Goal: Navigation & Orientation: Find specific page/section

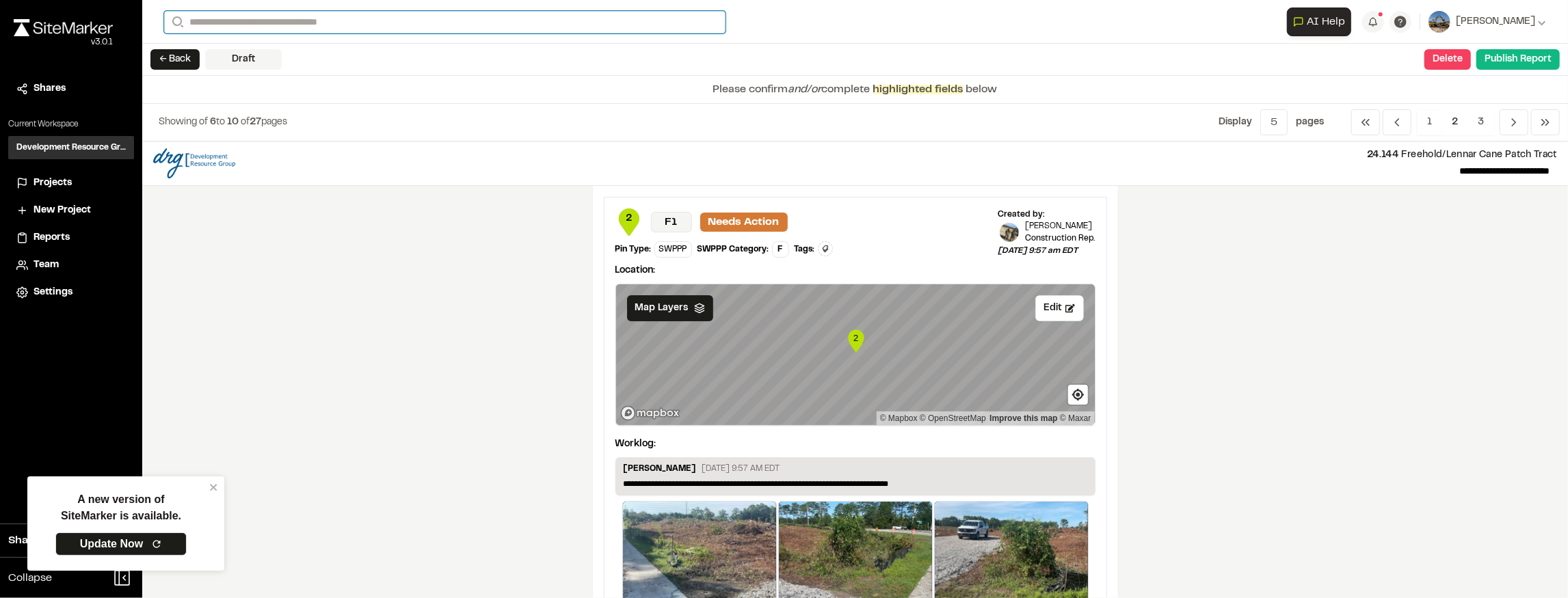
click at [447, 16] on input "Search" at bounding box center [444, 21] width 561 height 22
type input "*****"
click at [287, 54] on p "[STREET_ADDRESS][PERSON_NAME]" at bounding box center [291, 54] width 236 height 16
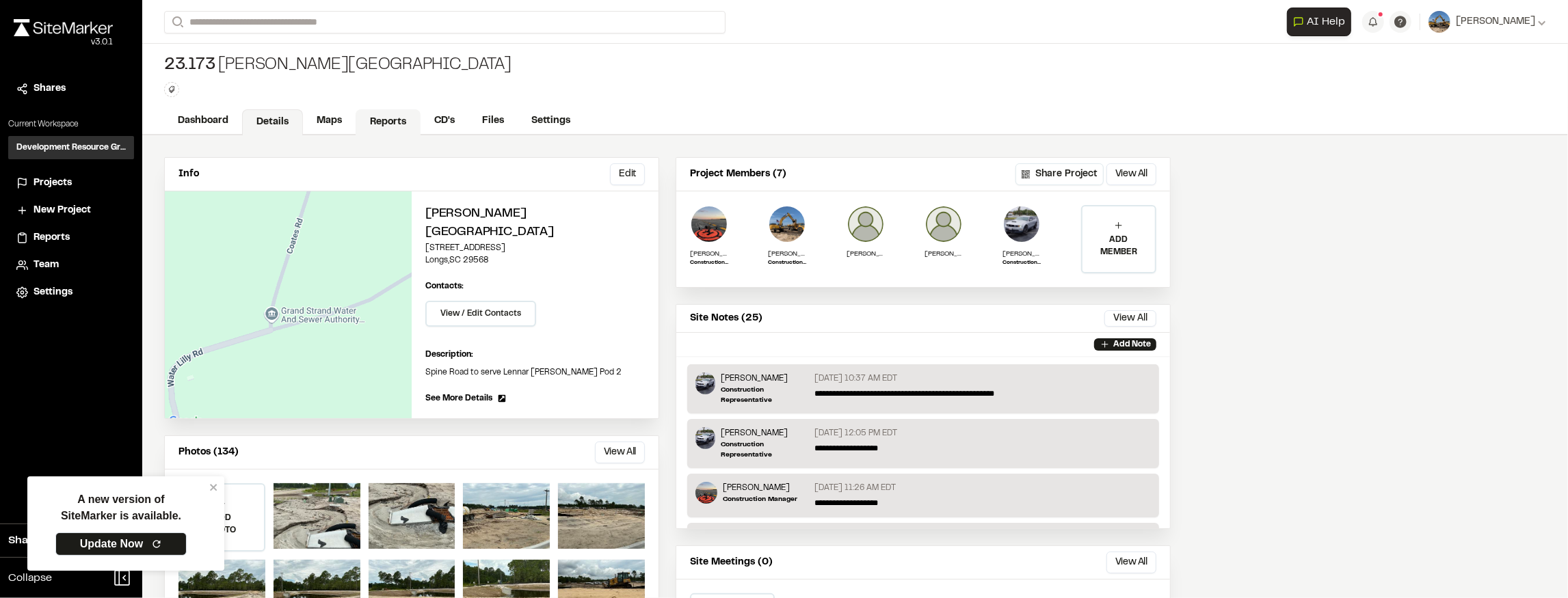
click at [399, 123] on link "Reports" at bounding box center [388, 123] width 65 height 26
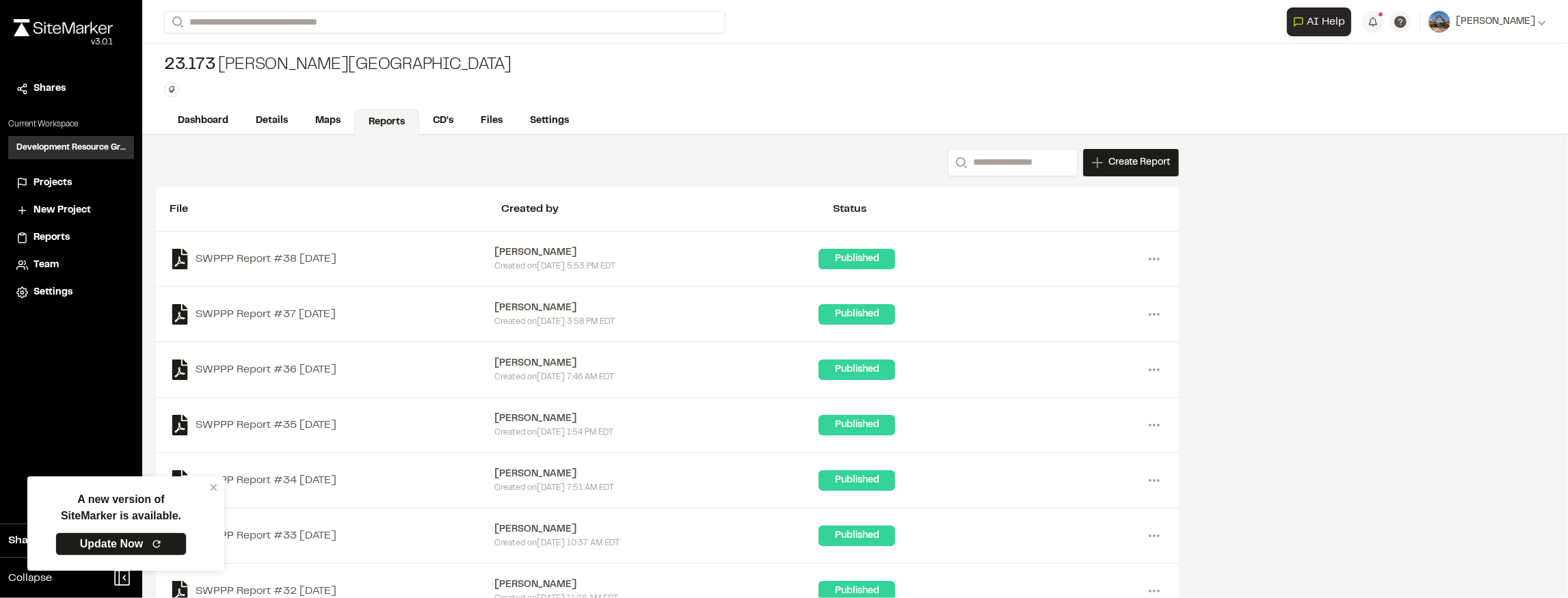
click at [640, 254] on div "[PERSON_NAME]" at bounding box center [656, 253] width 325 height 15
click at [1143, 260] on div "Published" at bounding box center [980, 259] width 325 height 21
click at [1154, 254] on icon at bounding box center [1154, 259] width 22 height 22
click at [1117, 284] on link "View" at bounding box center [1105, 287] width 119 height 21
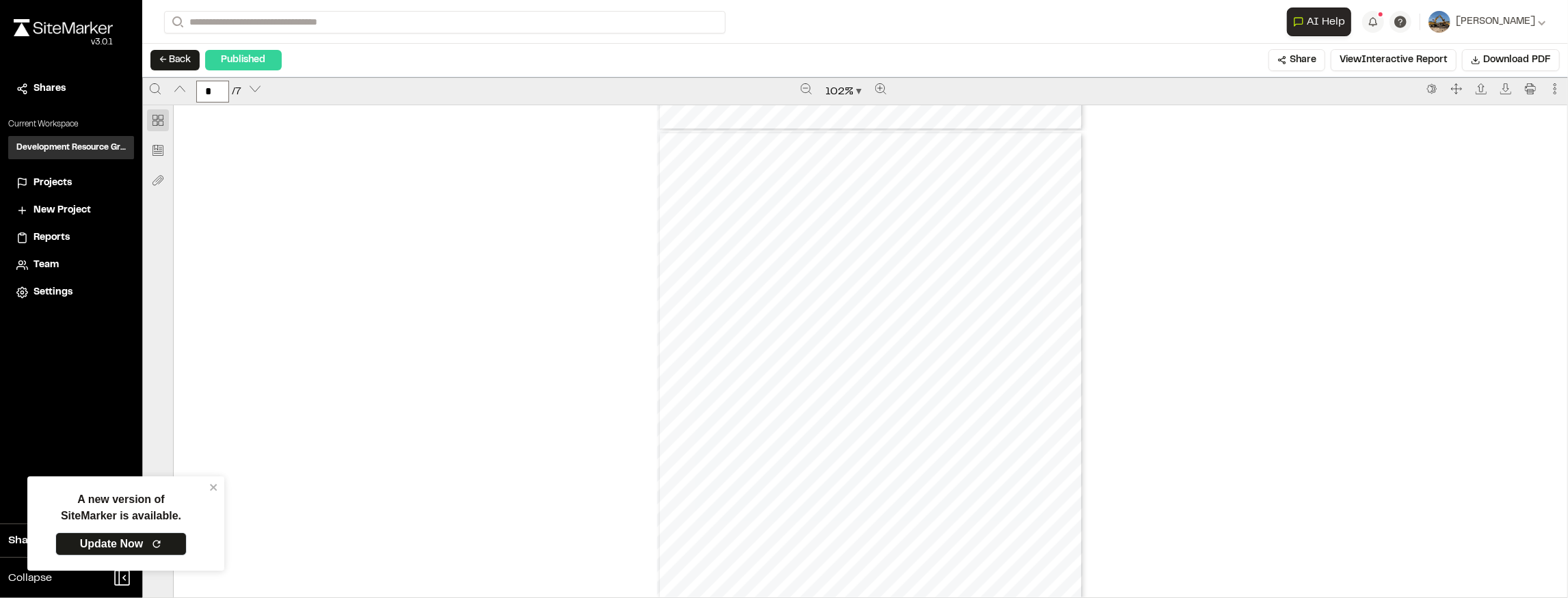
scroll to position [2733, 0]
type input "*"
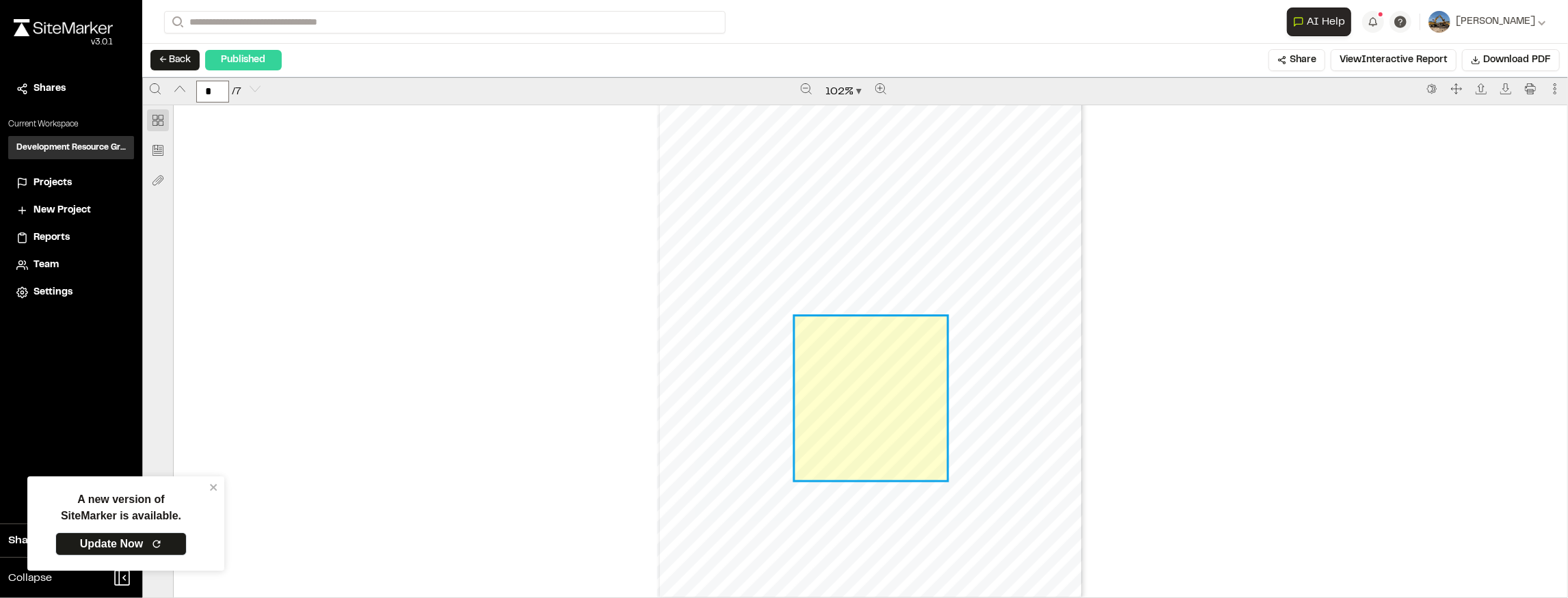
click at [857, 406] on link "Page 7" at bounding box center [870, 397] width 152 height 163
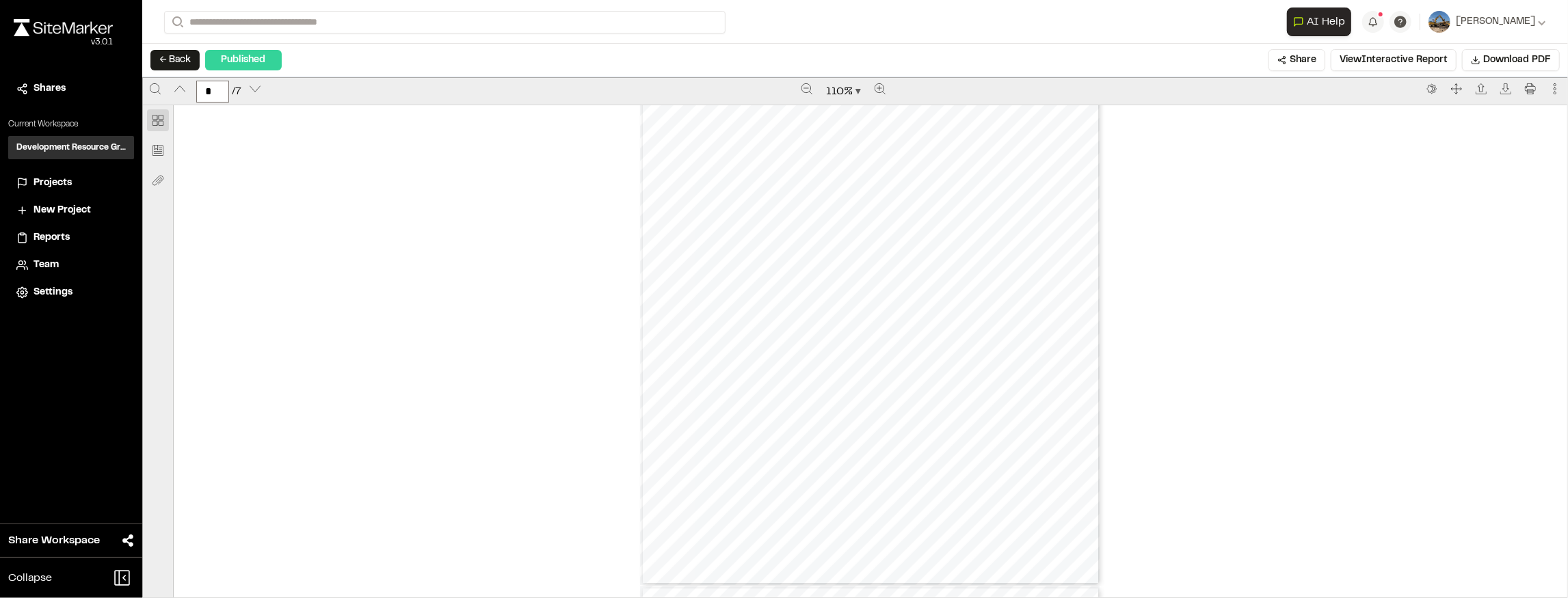
scroll to position [2991, 0]
type input "*"
click at [306, 17] on input "Search" at bounding box center [444, 21] width 561 height 22
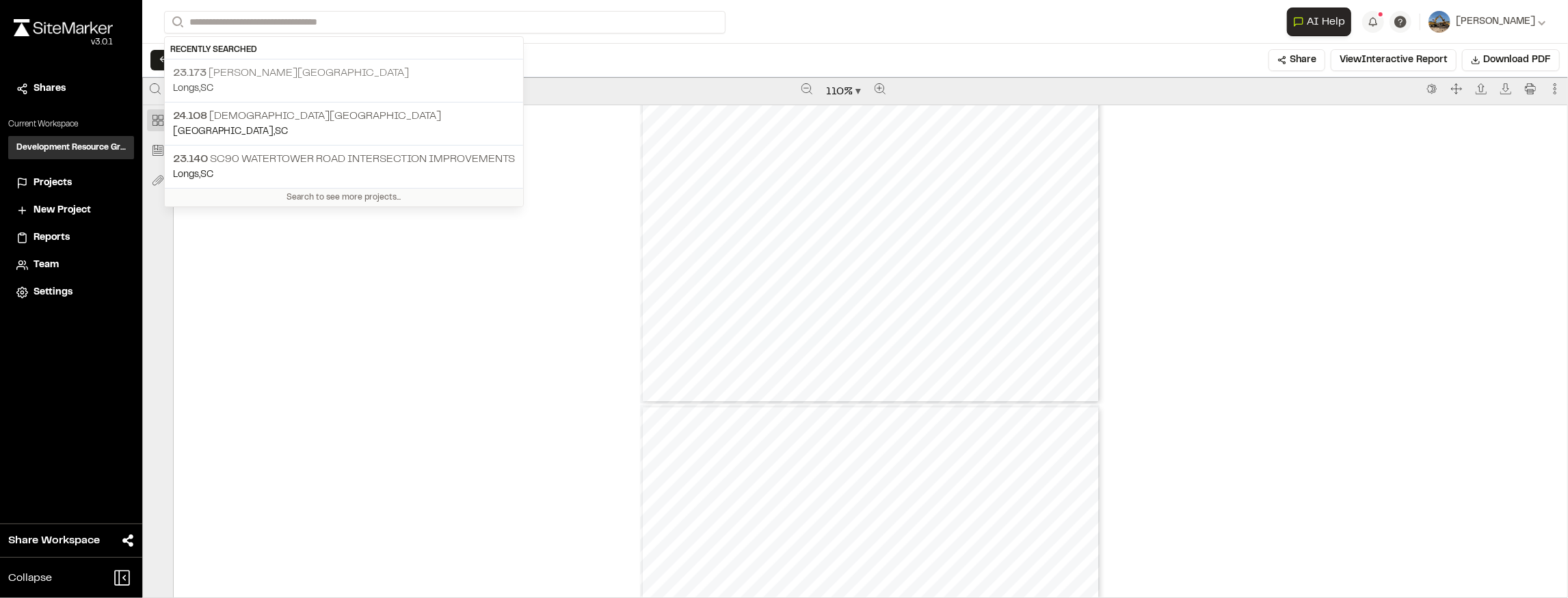
click at [331, 77] on p "[STREET_ADDRESS][PERSON_NAME]" at bounding box center [344, 73] width 342 height 16
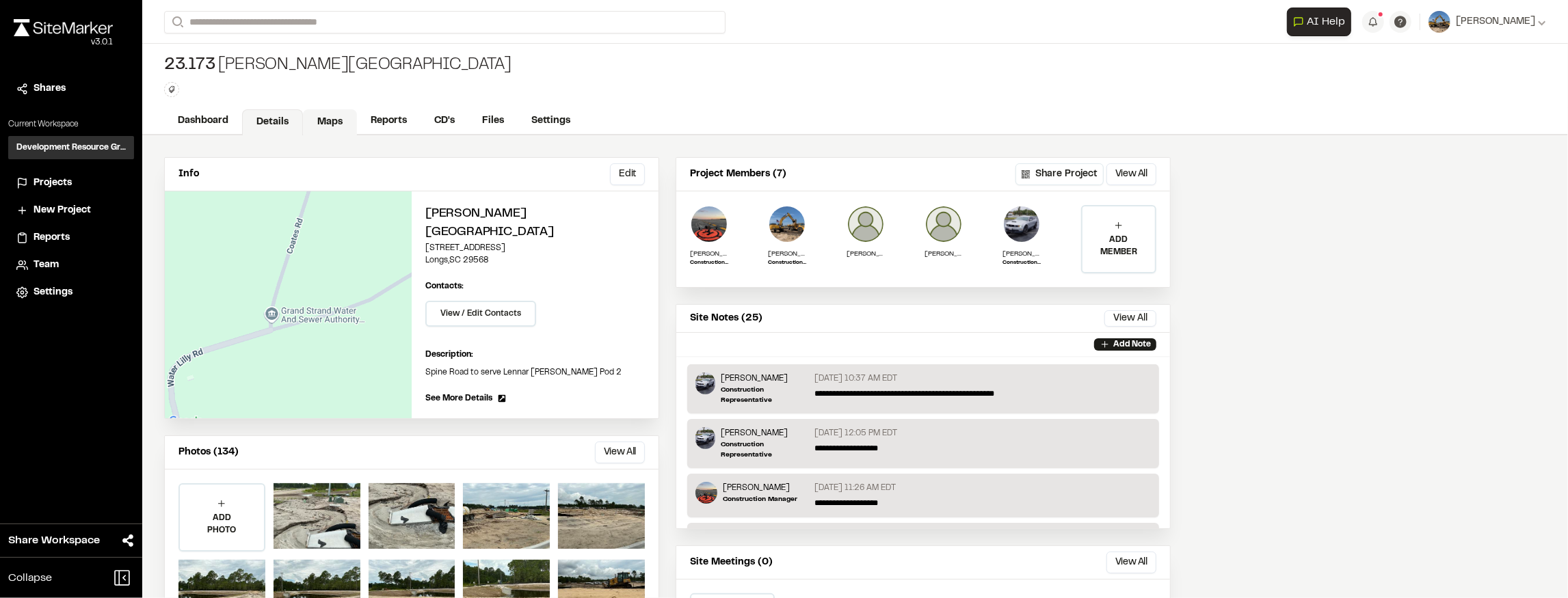
click at [339, 120] on link "Maps" at bounding box center [329, 123] width 54 height 26
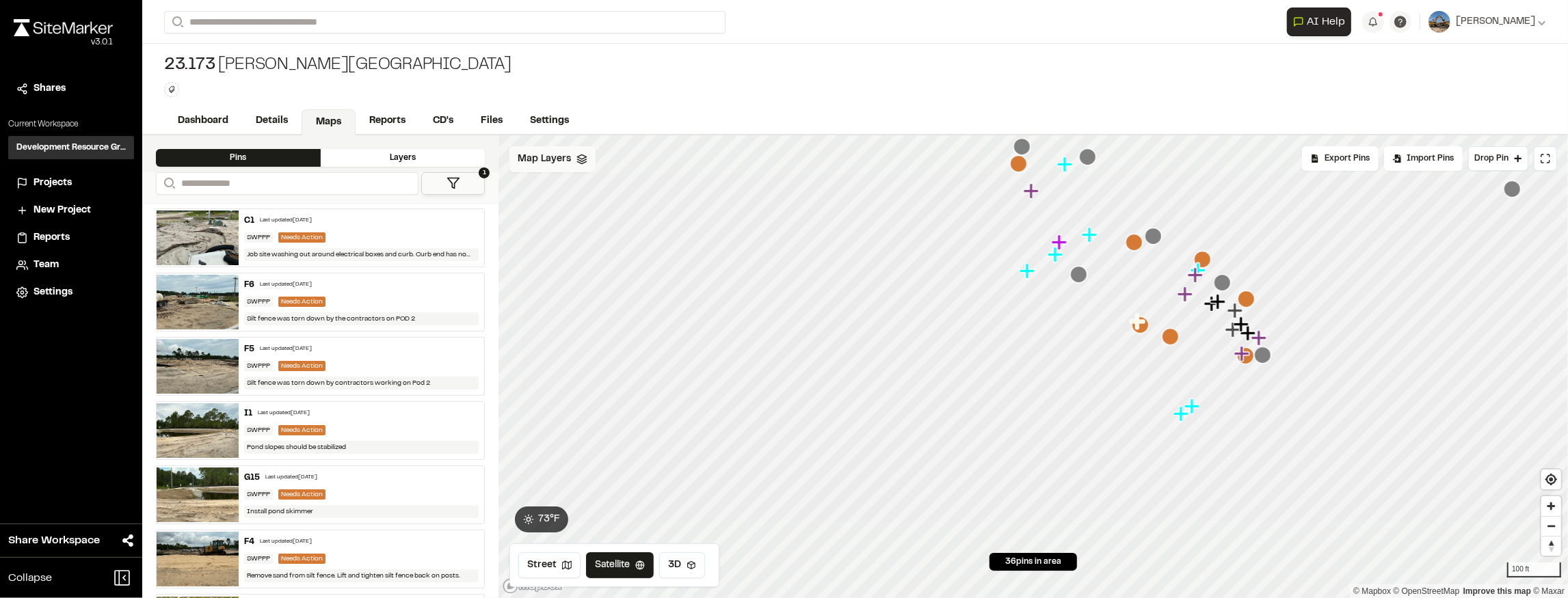
click at [552, 171] on div "Map Layers" at bounding box center [552, 159] width 86 height 26
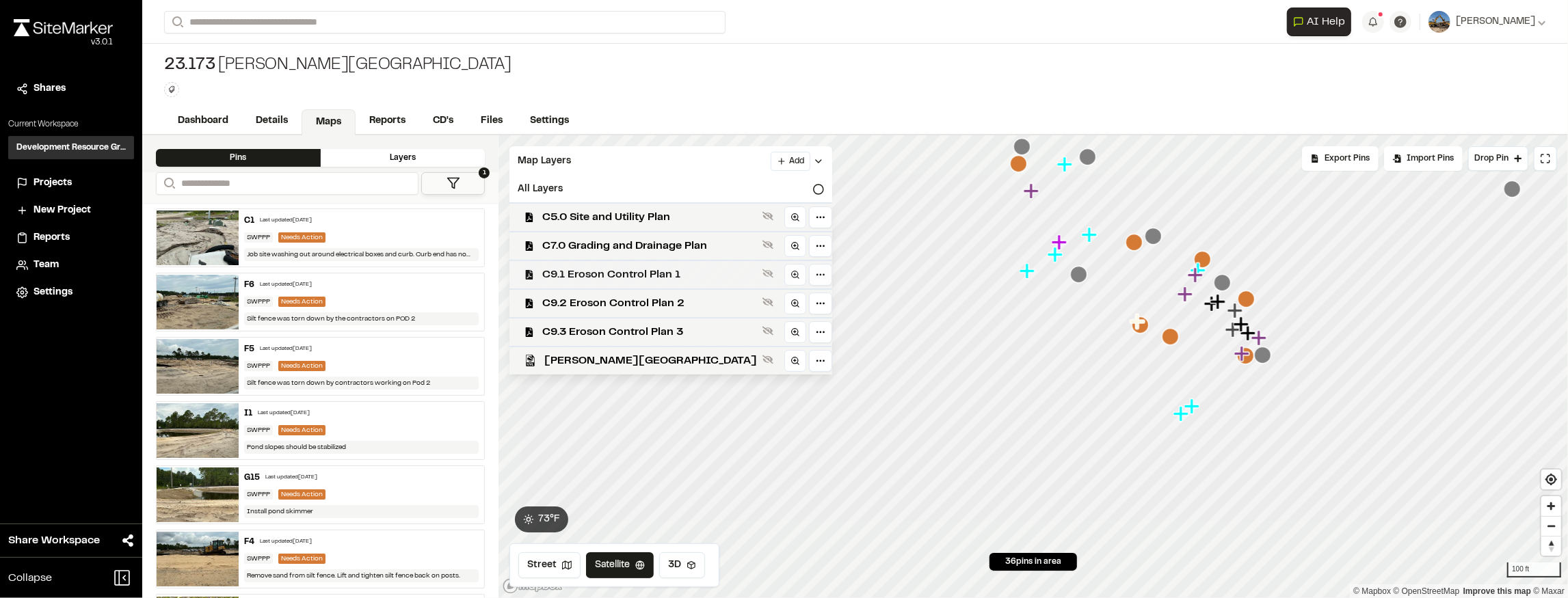
click at [666, 268] on span "C9.1 Eroson Control Plan 1" at bounding box center [650, 274] width 214 height 16
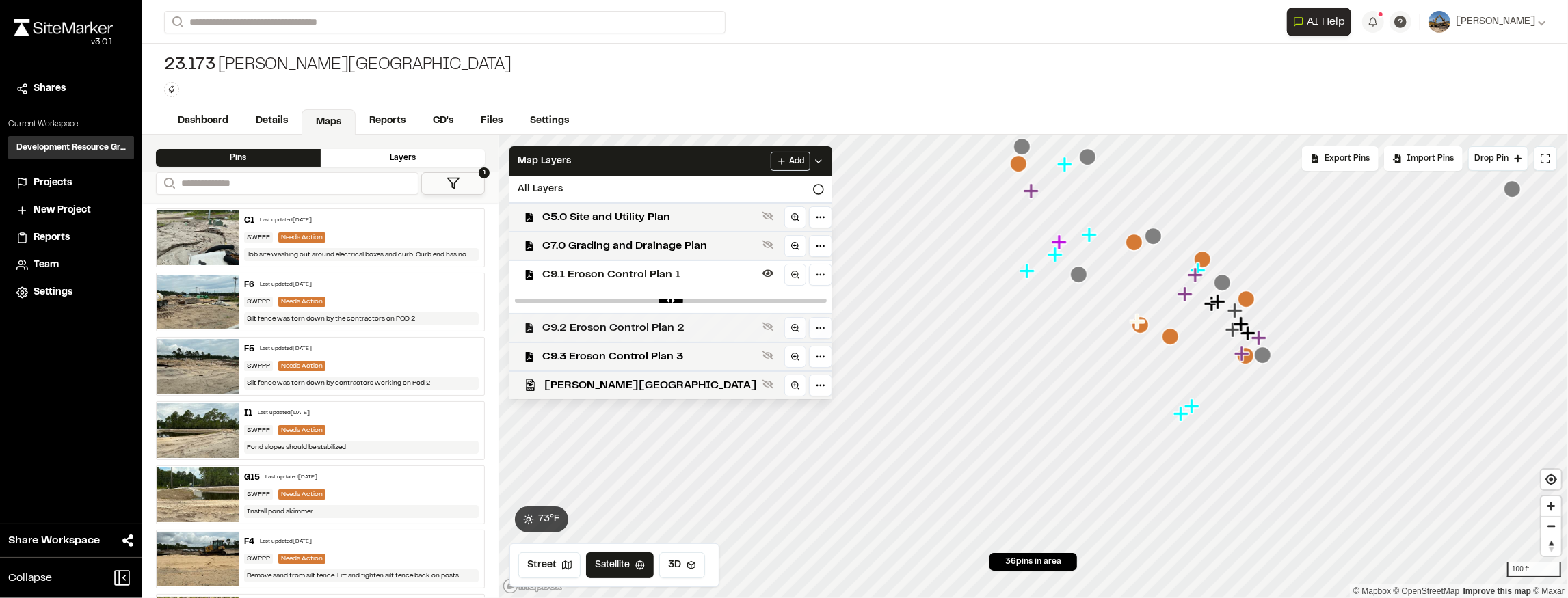
click at [681, 315] on div "C9.2 Eroson Control Plan 2" at bounding box center [666, 327] width 334 height 28
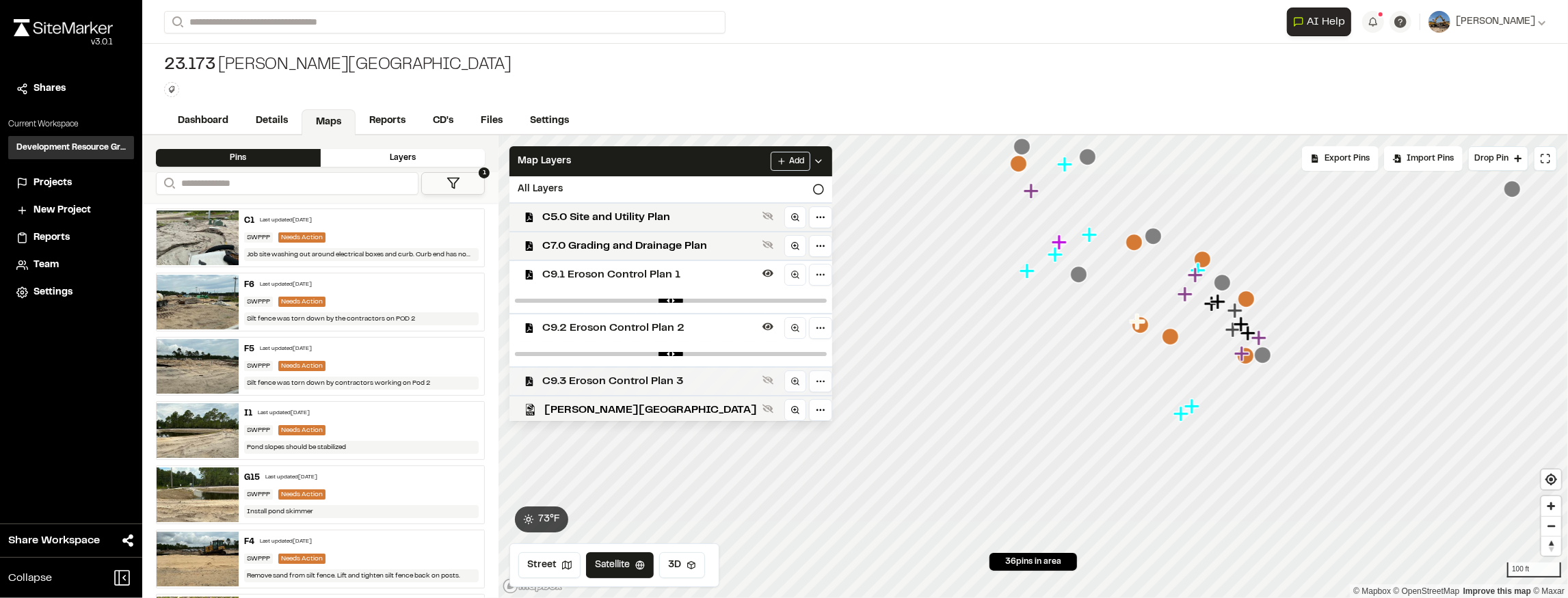
click at [663, 379] on span "C9.3 Eroson Control Plan 3" at bounding box center [650, 381] width 214 height 16
click at [686, 284] on div "C9.1 Eroson Control Plan 1" at bounding box center [666, 273] width 334 height 28
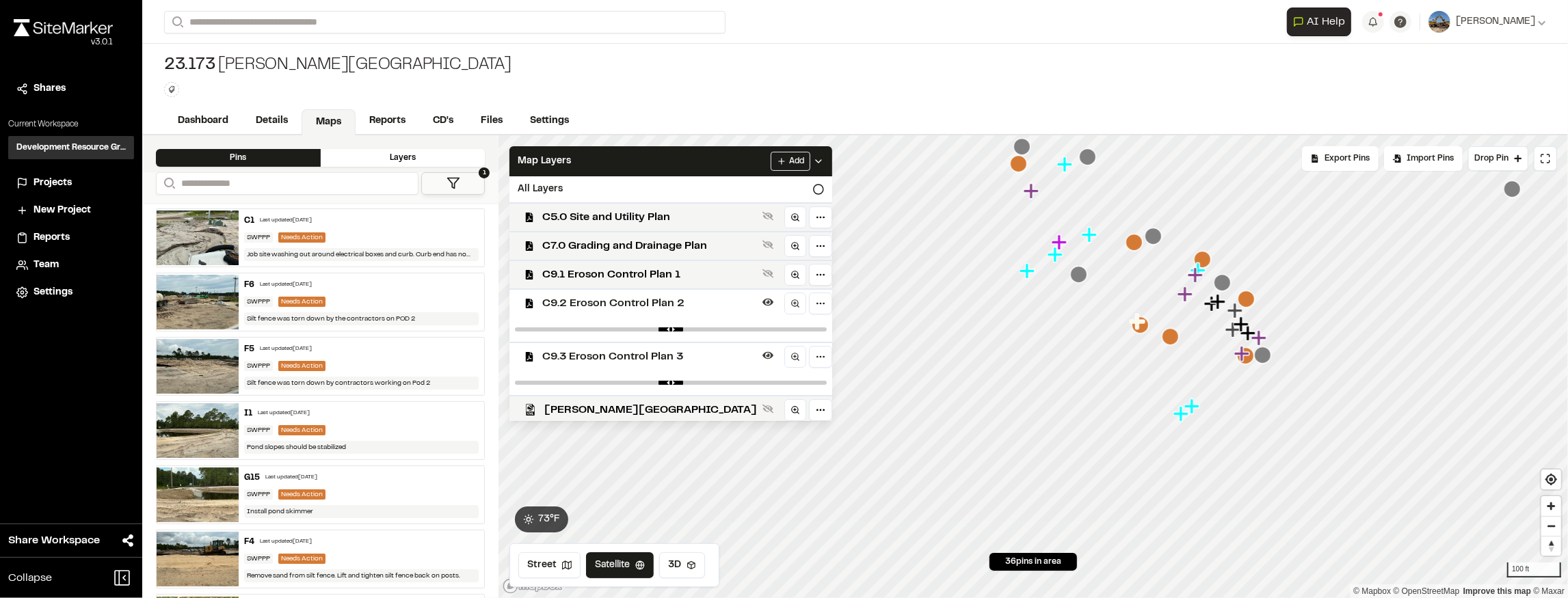
click at [645, 316] on div "C9.2 Eroson Control Plan 2" at bounding box center [666, 302] width 334 height 28
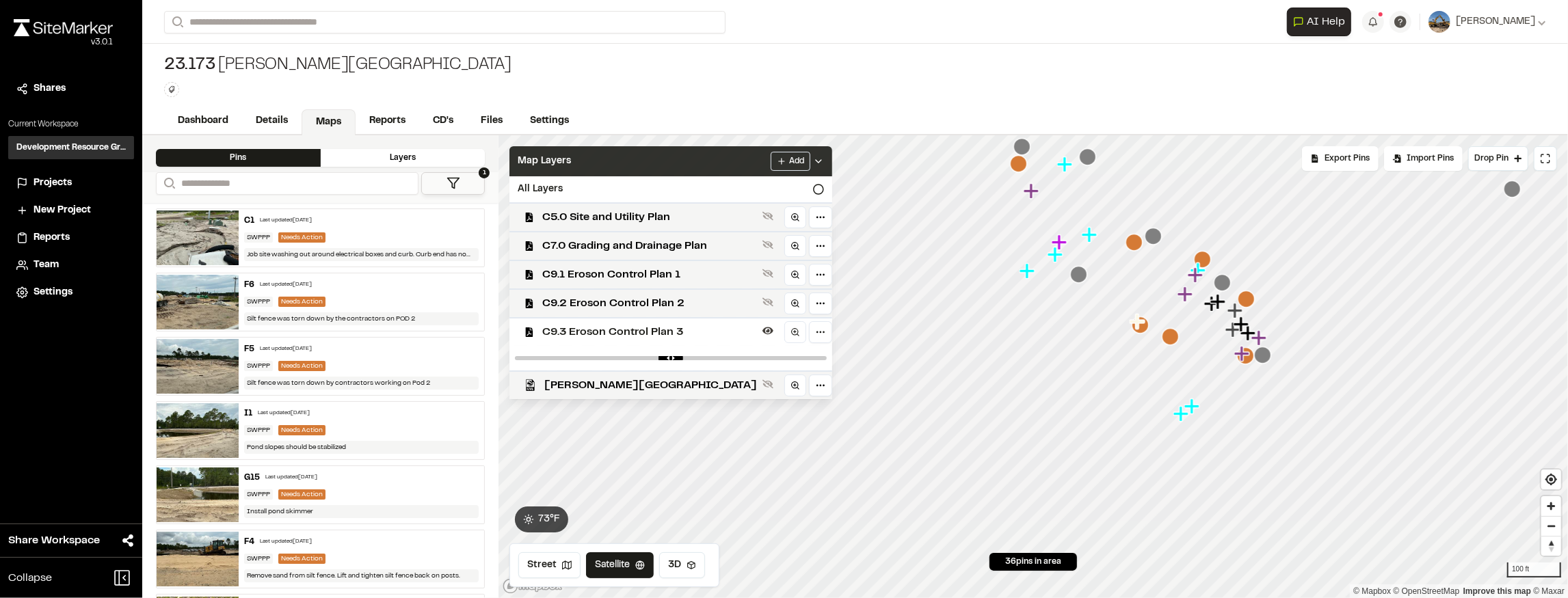
click at [813, 164] on icon at bounding box center [818, 162] width 11 height 11
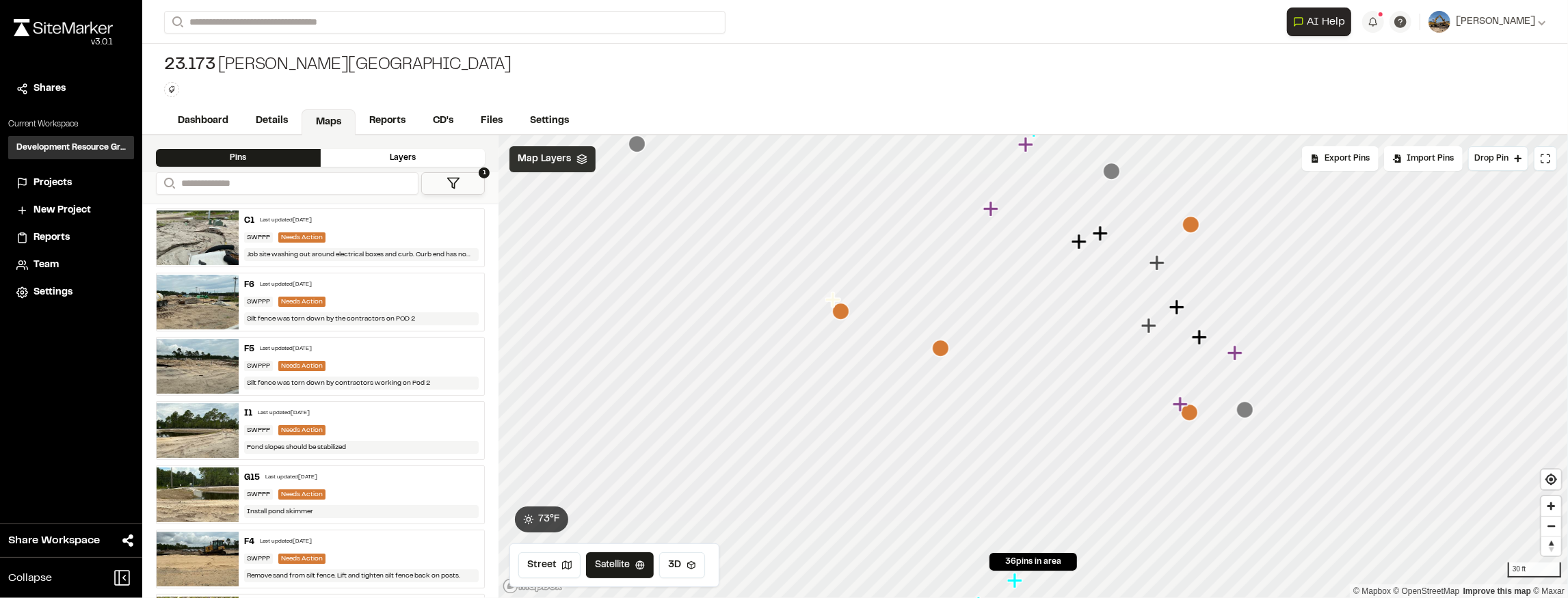
click at [1193, 417] on icon "Map marker" at bounding box center [1190, 413] width 17 height 17
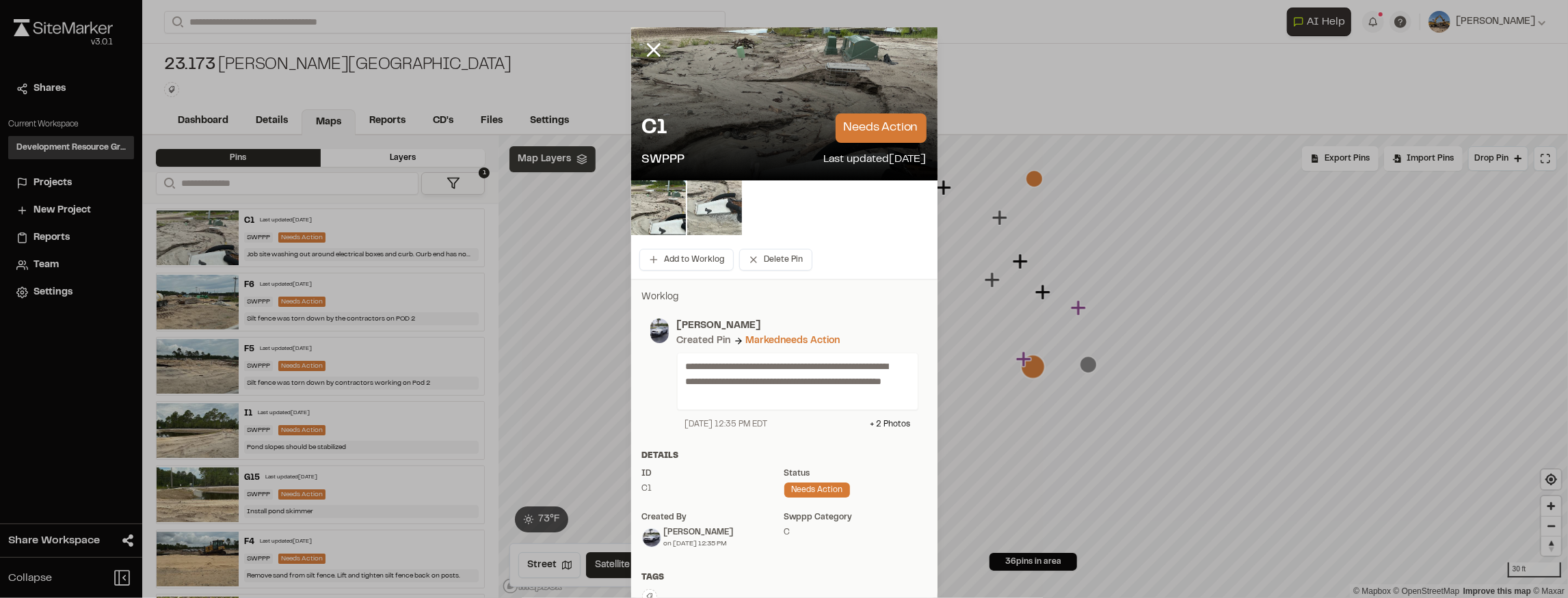
click at [734, 226] on img at bounding box center [714, 208] width 54 height 54
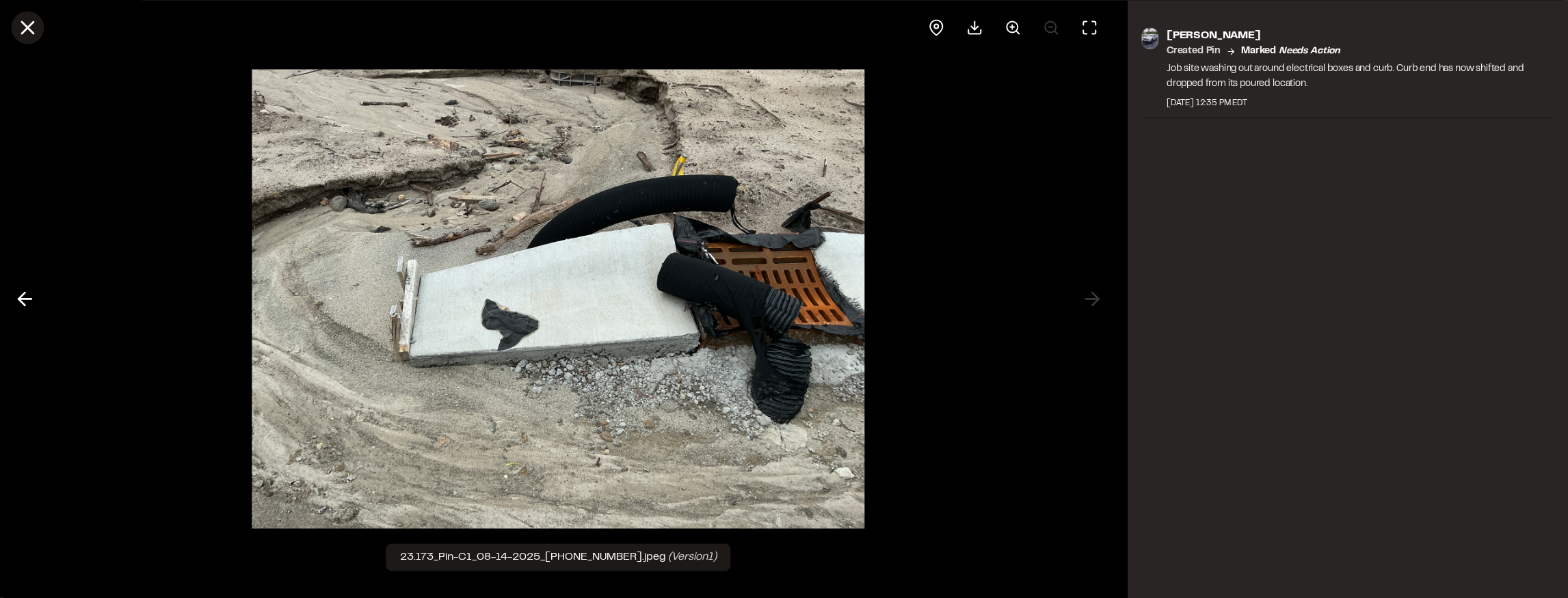
click at [24, 28] on icon at bounding box center [28, 28] width 23 height 23
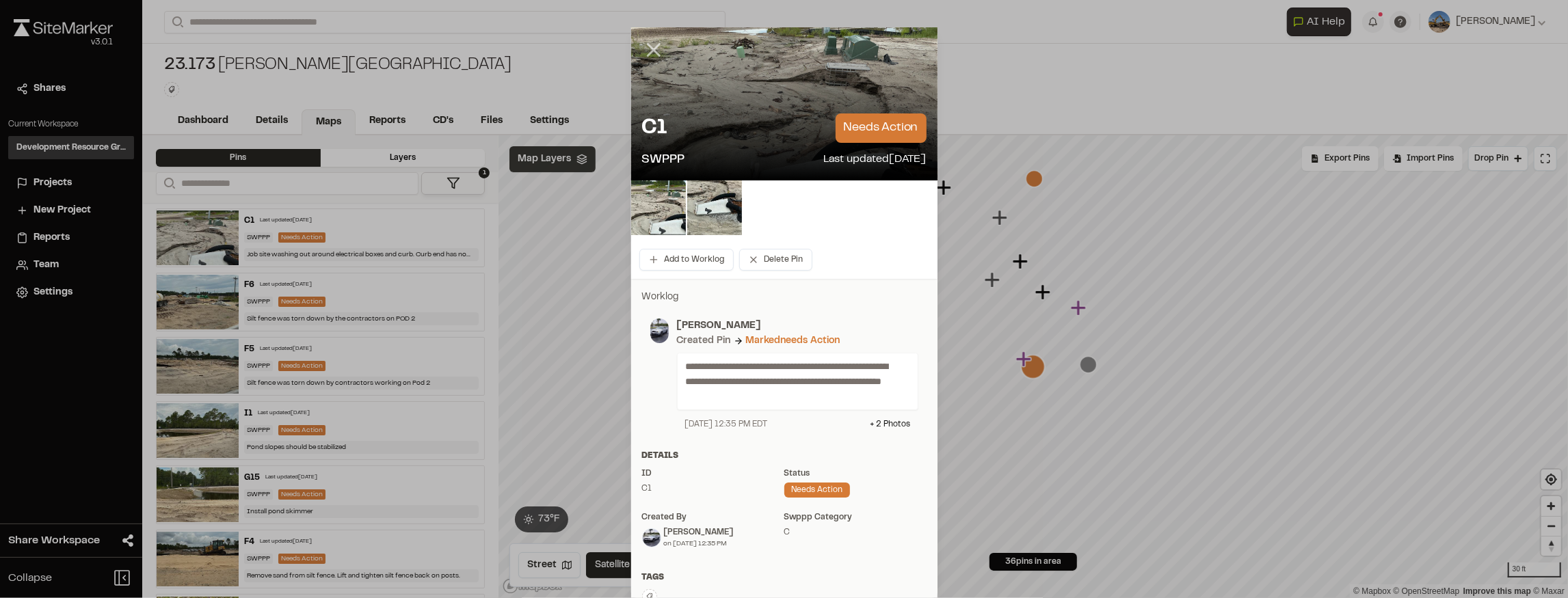
click at [653, 51] on icon at bounding box center [653, 50] width 23 height 23
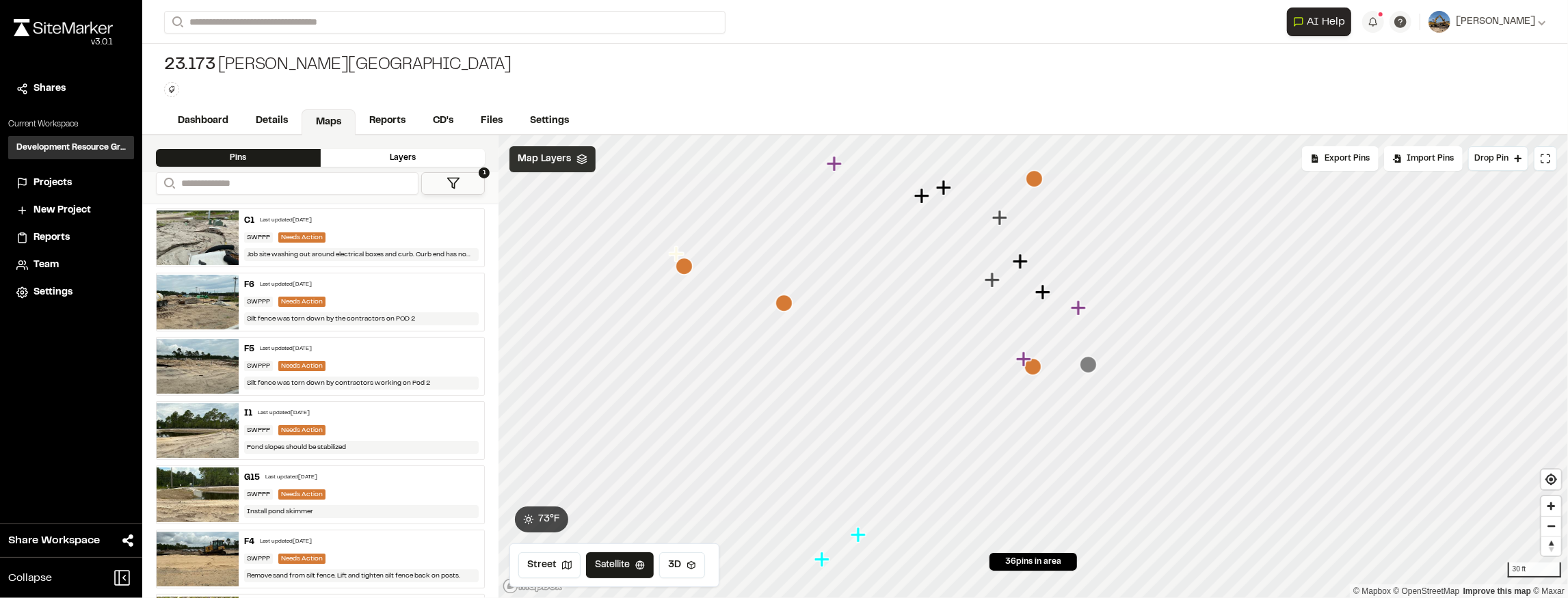
click at [1037, 179] on icon "Map marker" at bounding box center [1035, 178] width 17 height 17
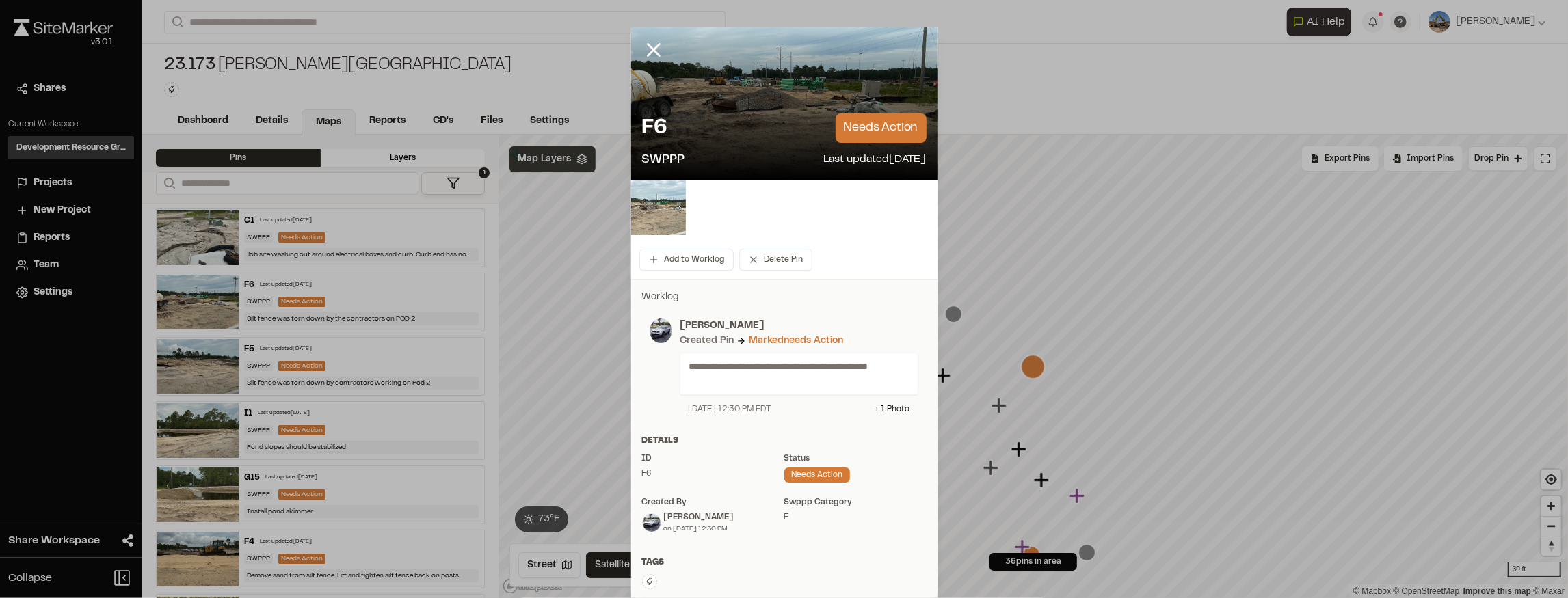
click at [660, 221] on img at bounding box center [658, 208] width 54 height 54
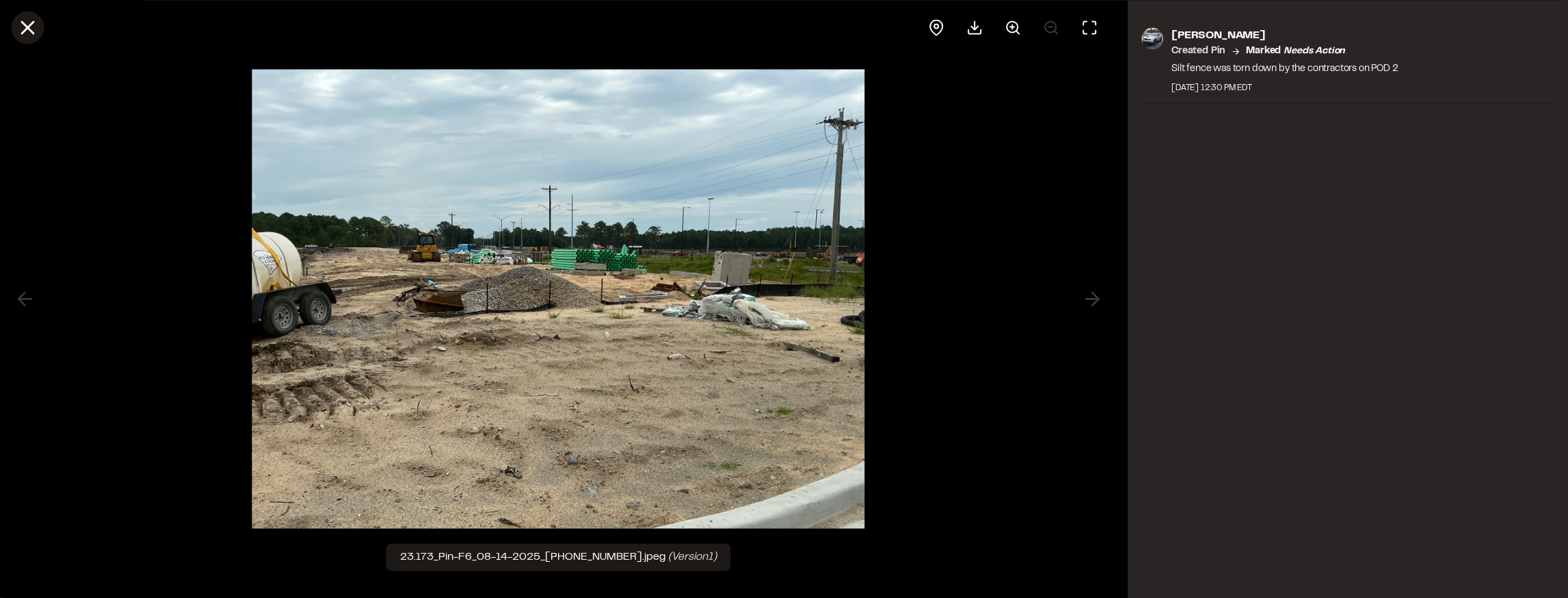
click at [34, 26] on icon at bounding box center [28, 28] width 23 height 23
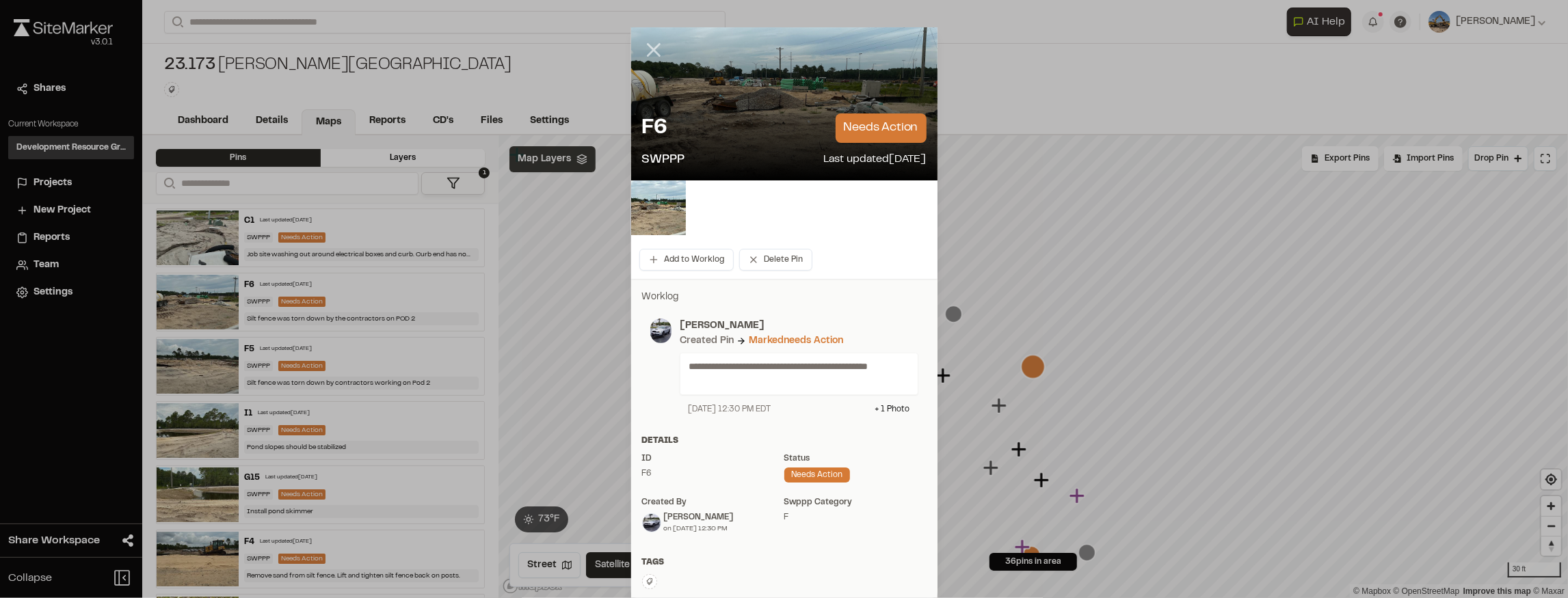
click at [650, 48] on line at bounding box center [653, 50] width 11 height 11
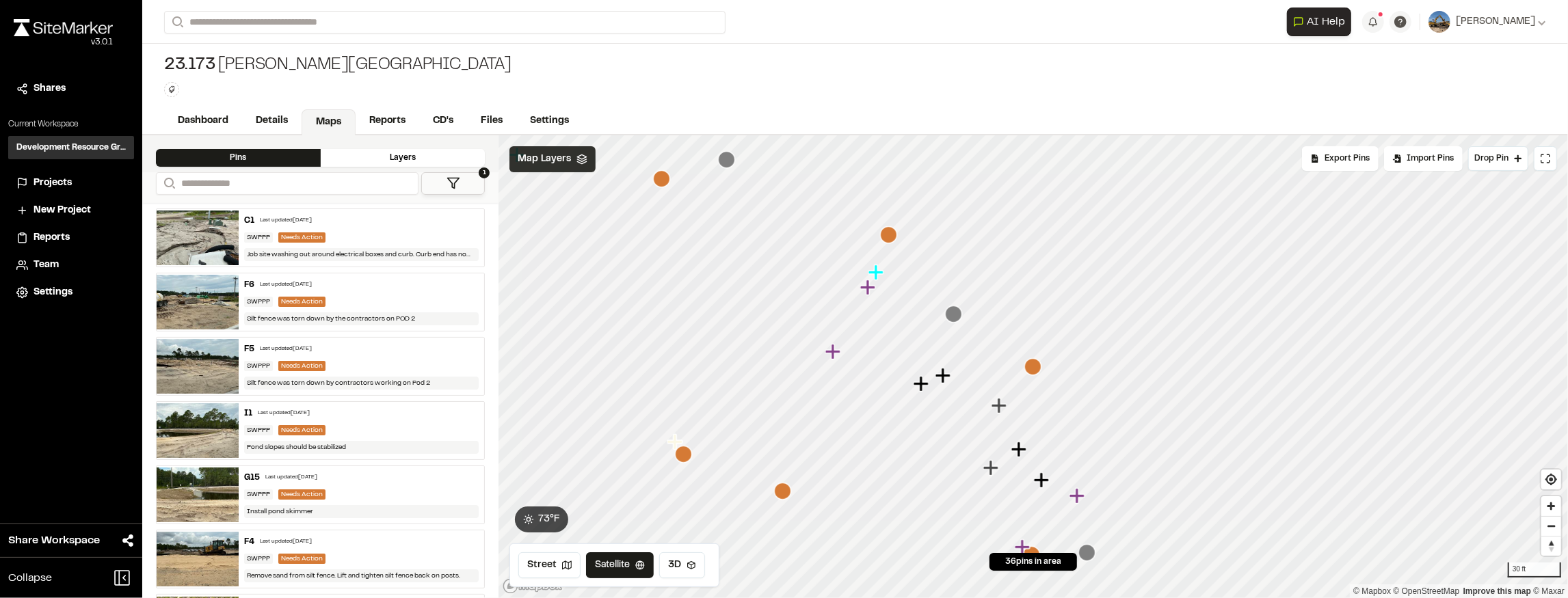
click at [892, 240] on icon "Map marker" at bounding box center [889, 234] width 17 height 17
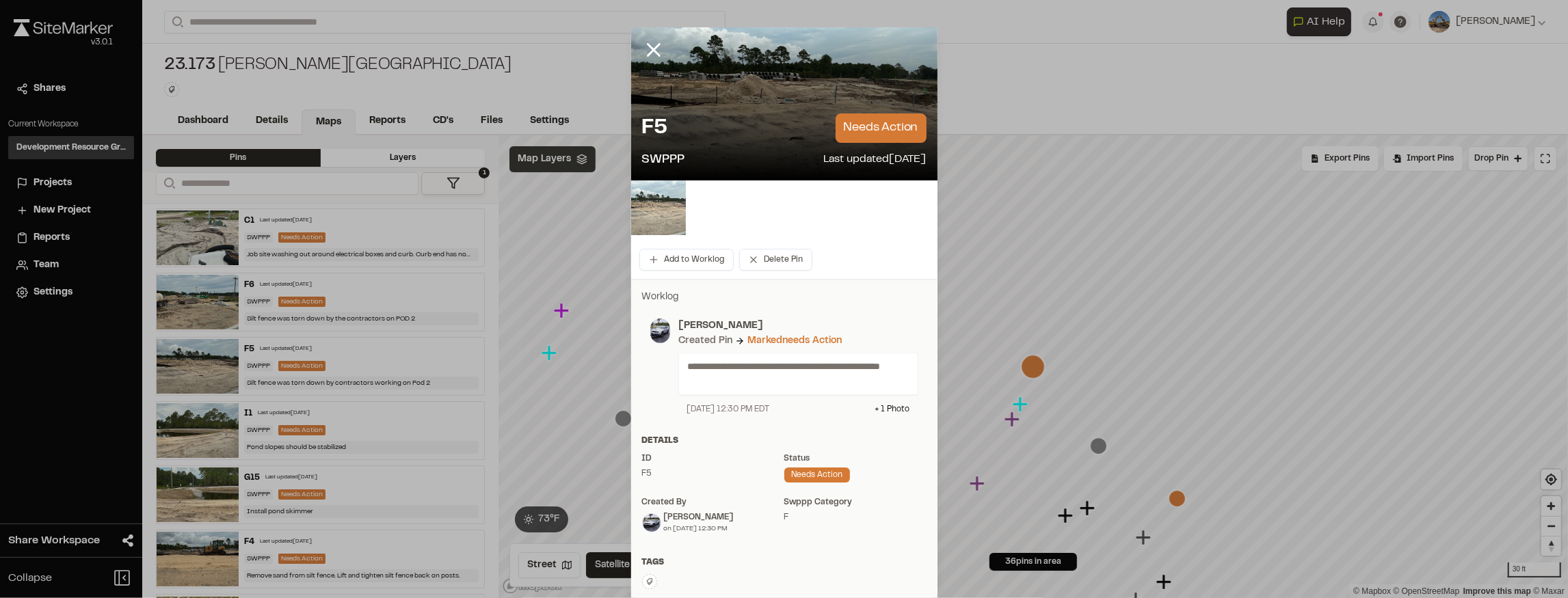
click at [640, 216] on img at bounding box center [658, 208] width 54 height 54
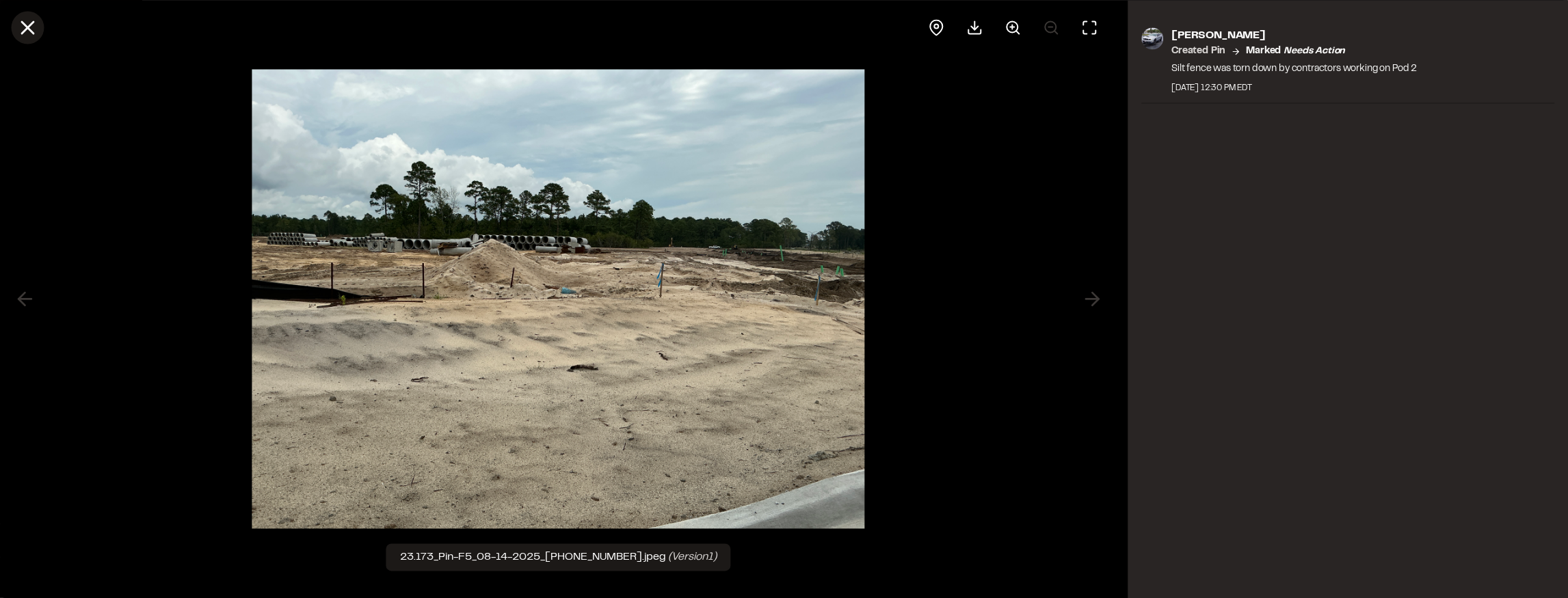
click at [33, 26] on icon at bounding box center [28, 28] width 23 height 23
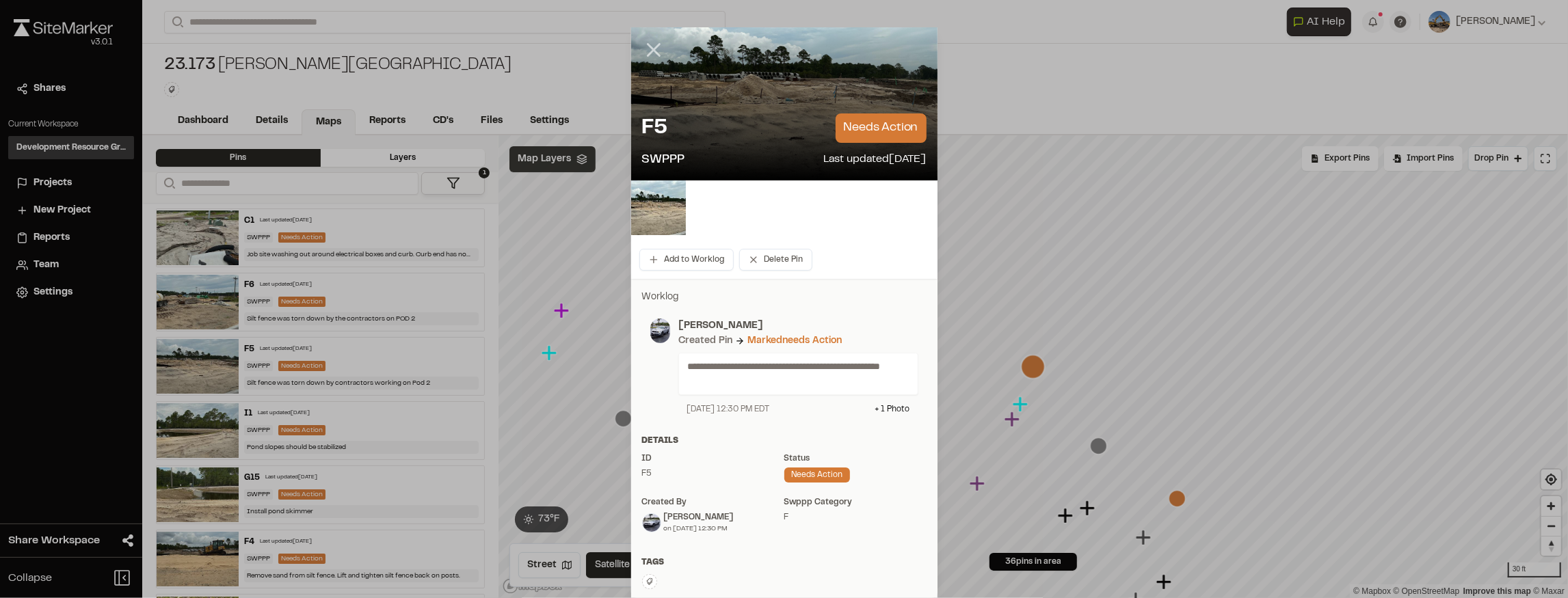
click at [655, 54] on line at bounding box center [653, 50] width 11 height 11
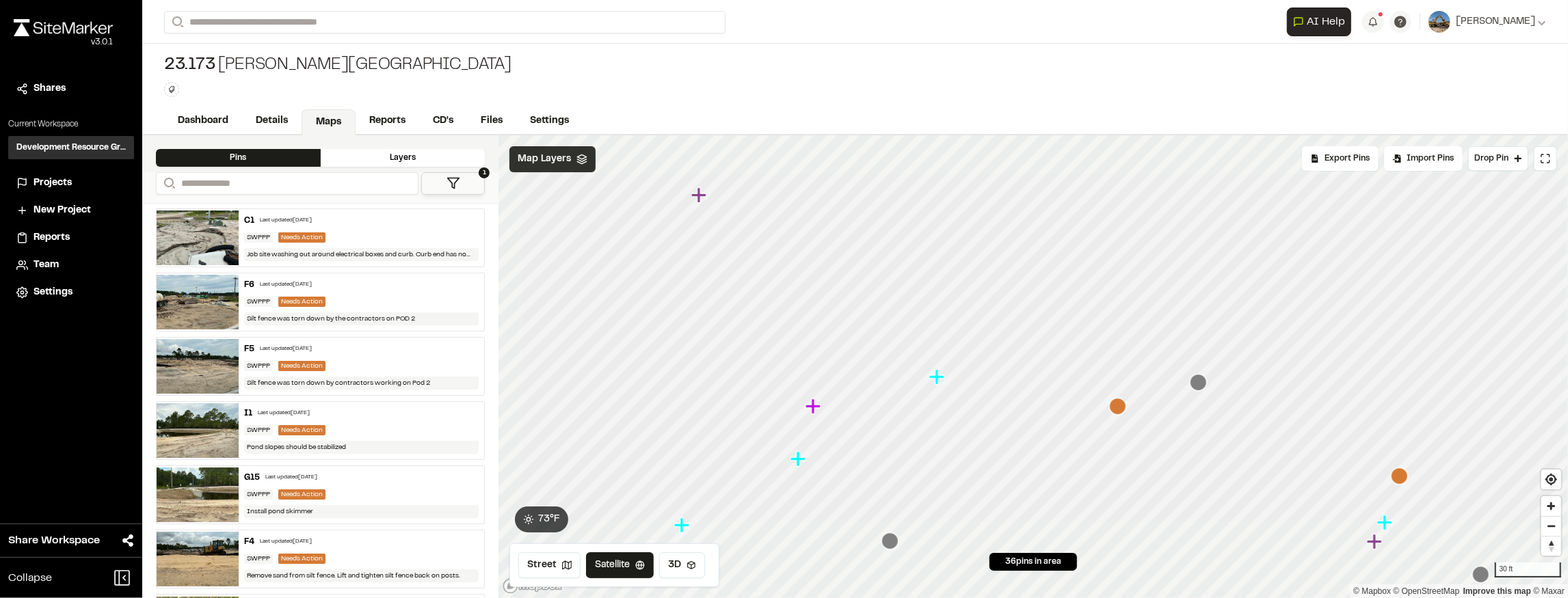
click at [1111, 407] on icon "Map marker" at bounding box center [1118, 406] width 17 height 17
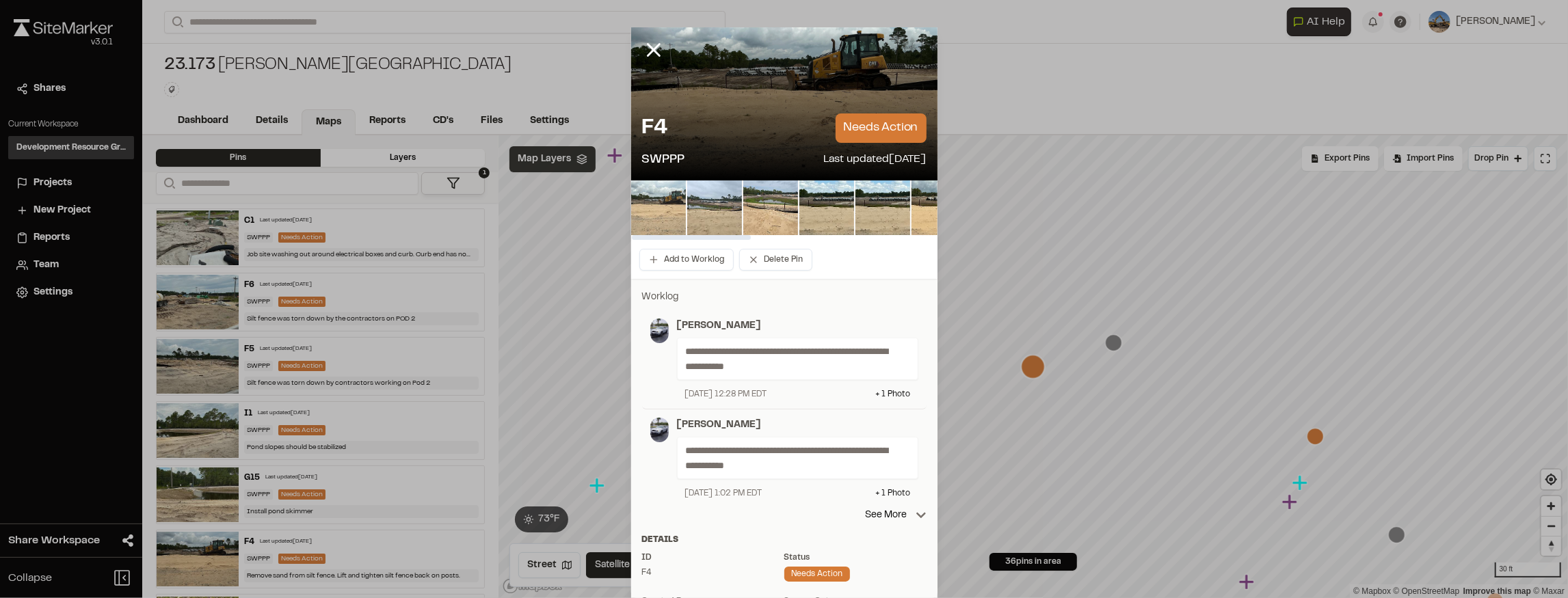
click at [665, 204] on img at bounding box center [658, 208] width 54 height 54
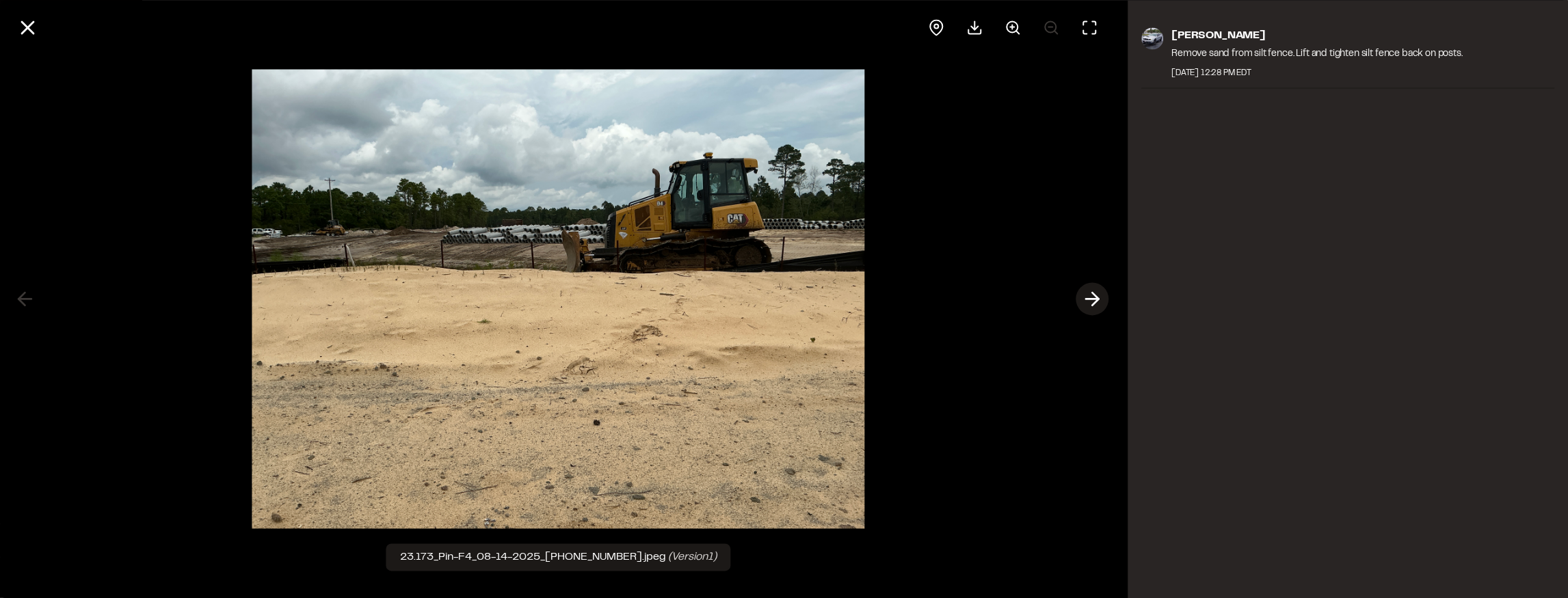
click at [1090, 294] on icon at bounding box center [1092, 299] width 22 height 23
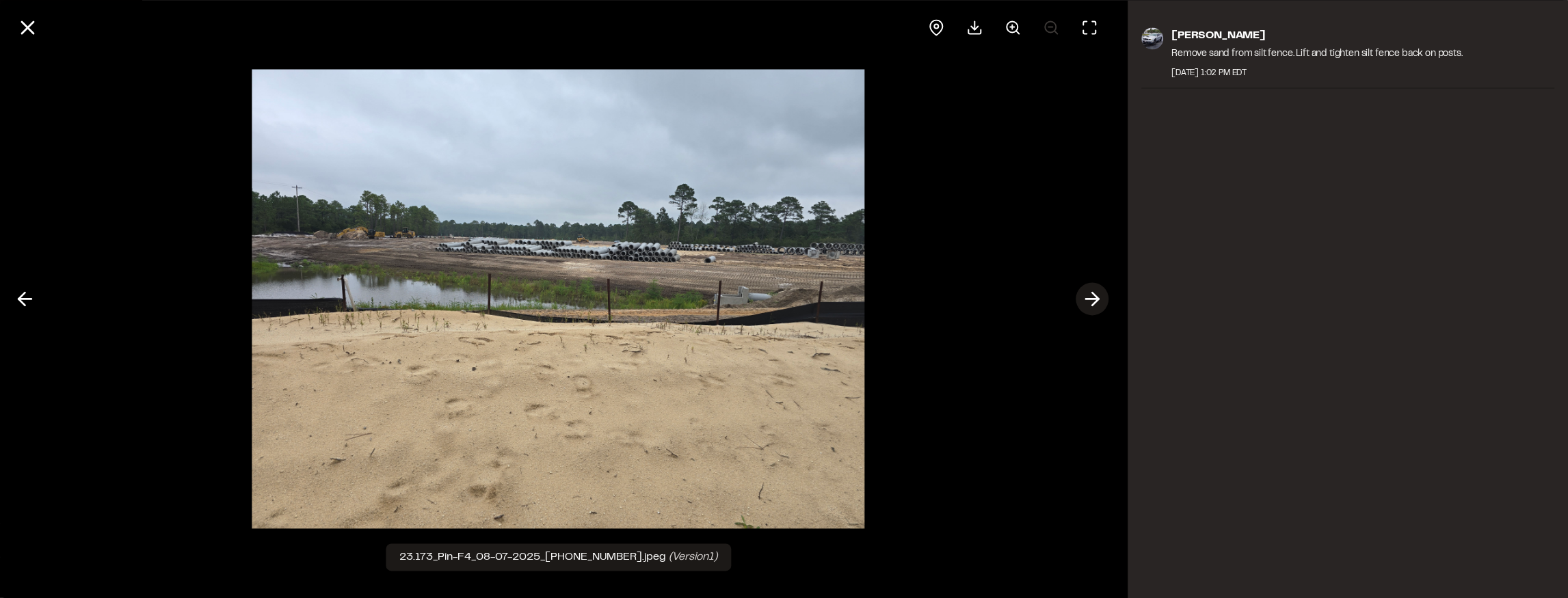
click at [1090, 294] on icon at bounding box center [1092, 299] width 22 height 23
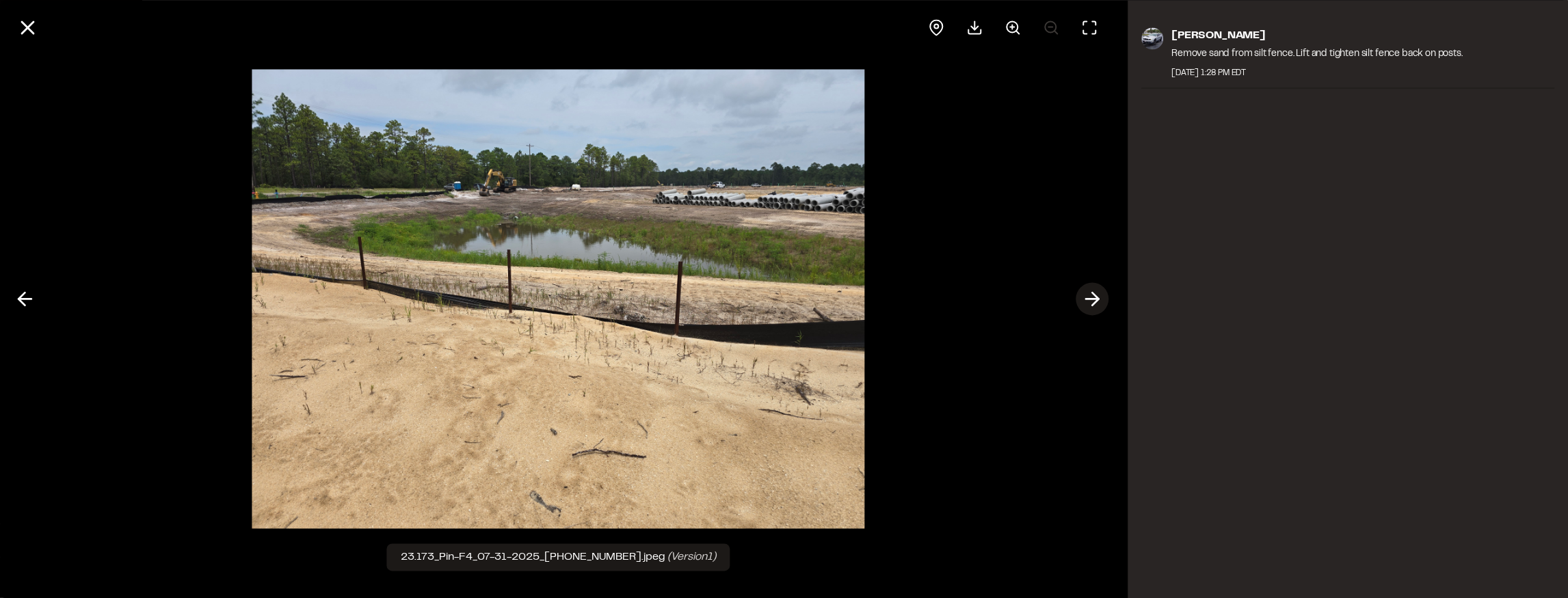
click at [1090, 294] on icon at bounding box center [1092, 299] width 22 height 23
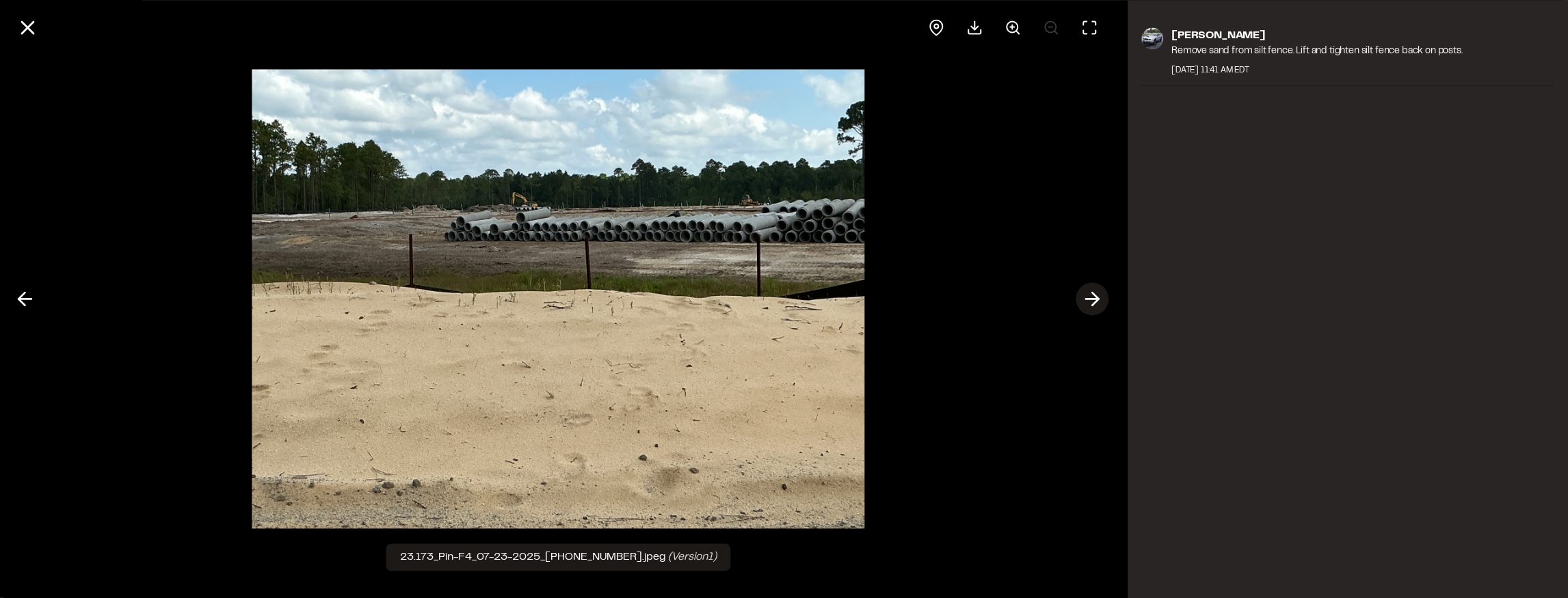
click at [1090, 294] on icon at bounding box center [1092, 299] width 22 height 23
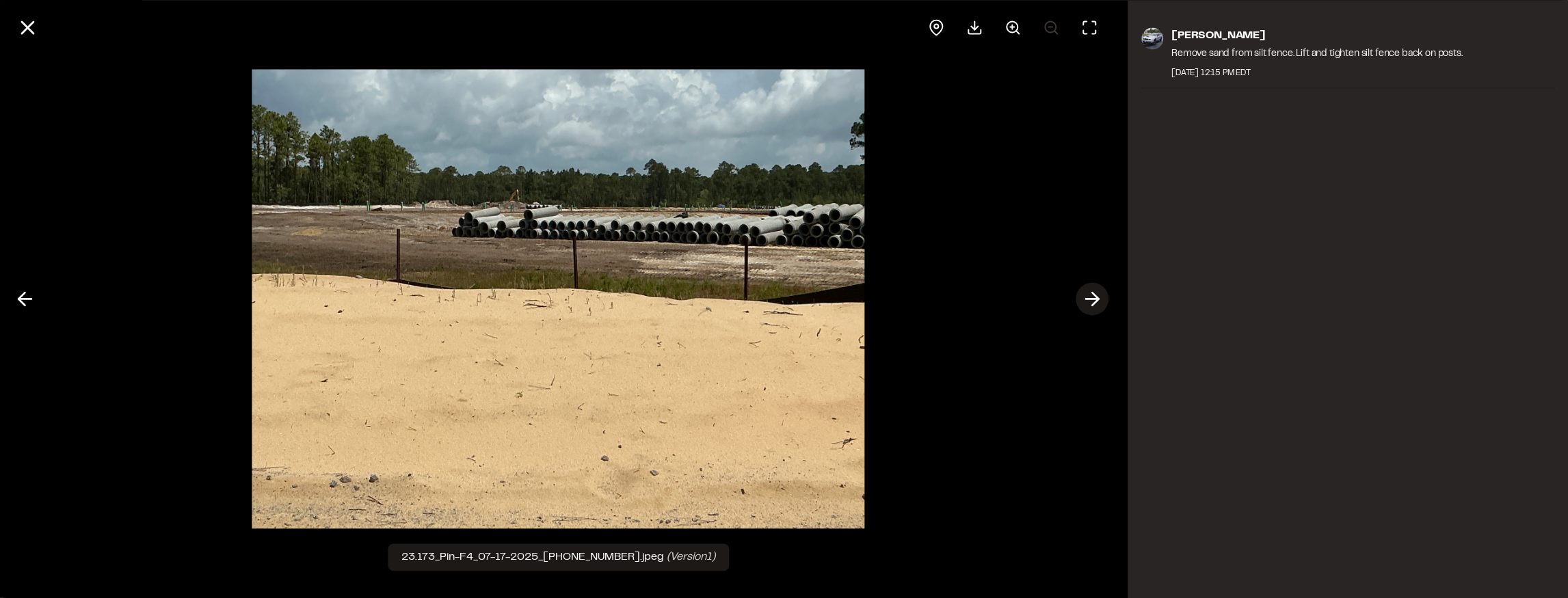
click at [1090, 294] on icon at bounding box center [1092, 299] width 22 height 23
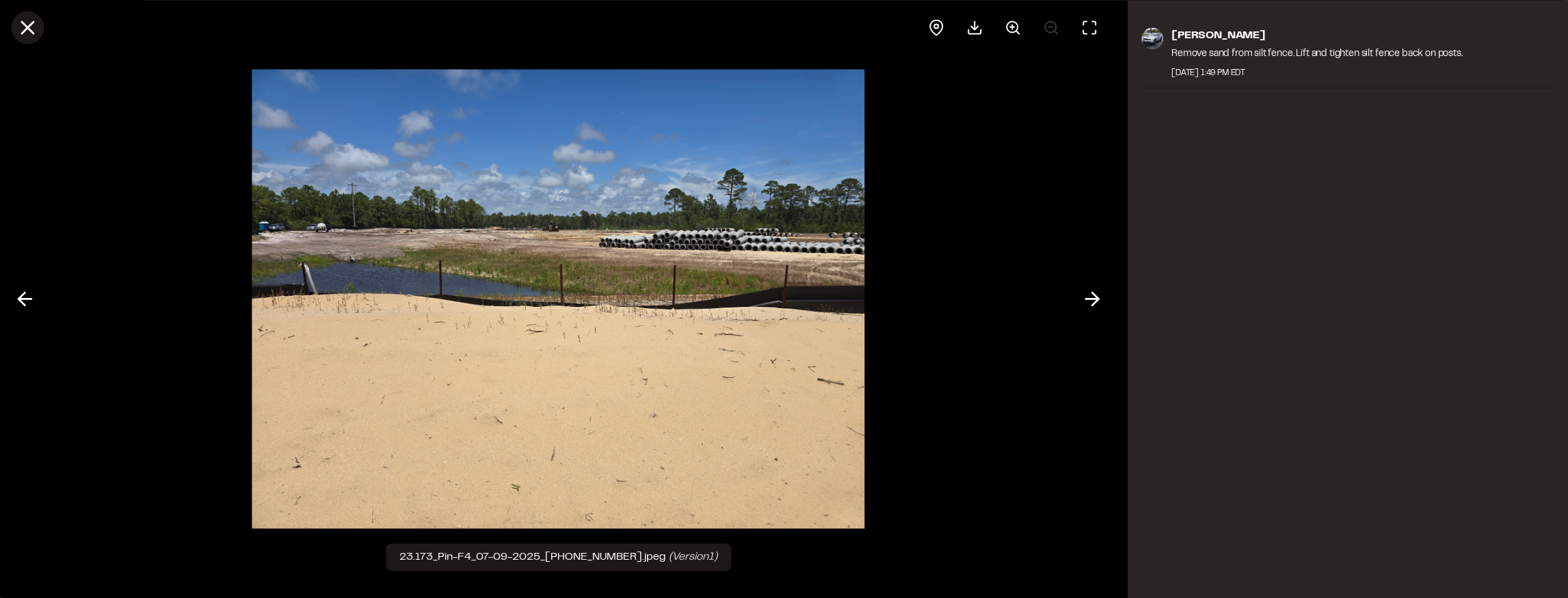
click at [20, 24] on icon at bounding box center [28, 28] width 23 height 23
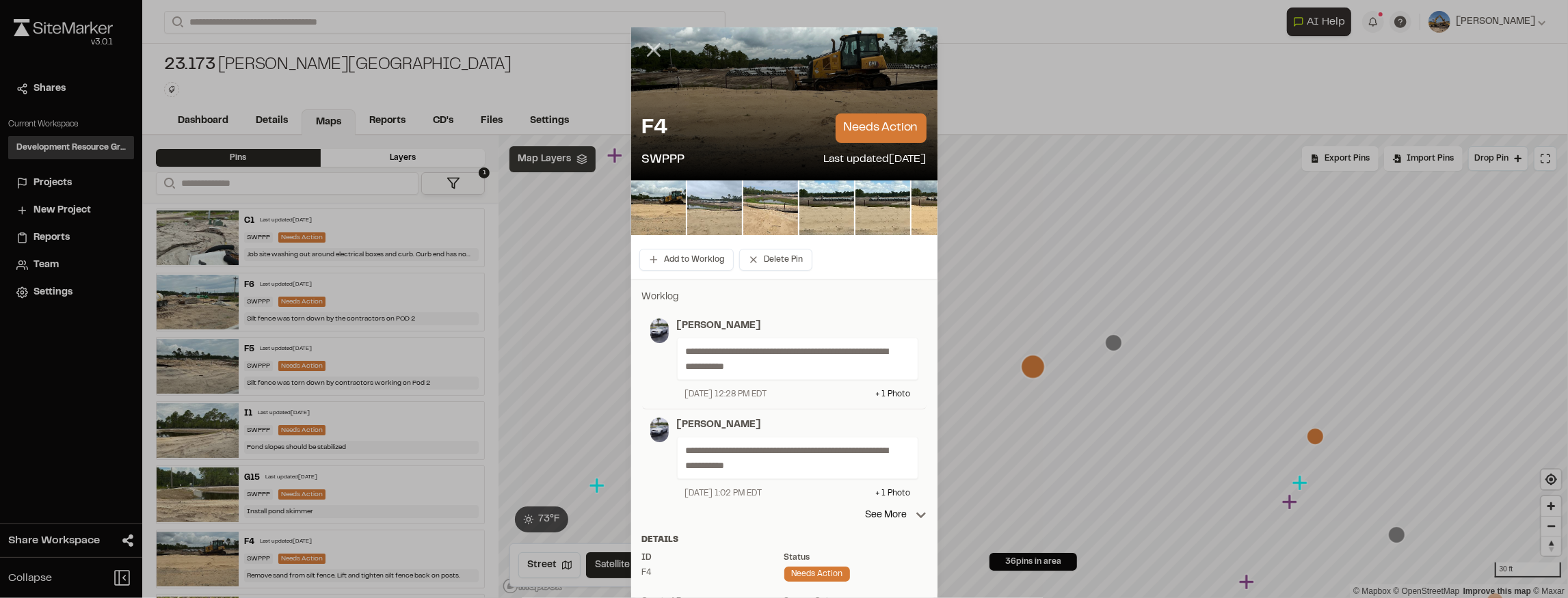
click at [651, 42] on icon at bounding box center [653, 50] width 23 height 23
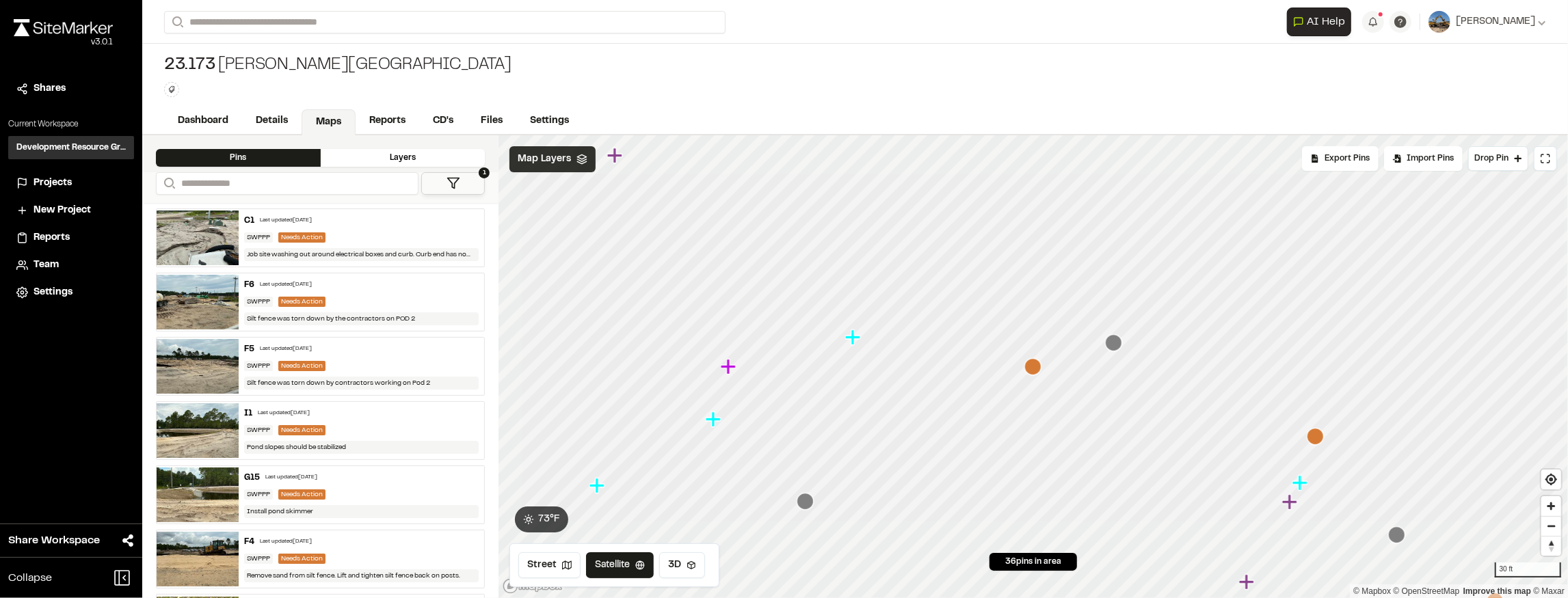
click at [322, 248] on div "Job site washing out around electrical boxes and curb. Curb end has now shifted…" at bounding box center [362, 254] width 234 height 13
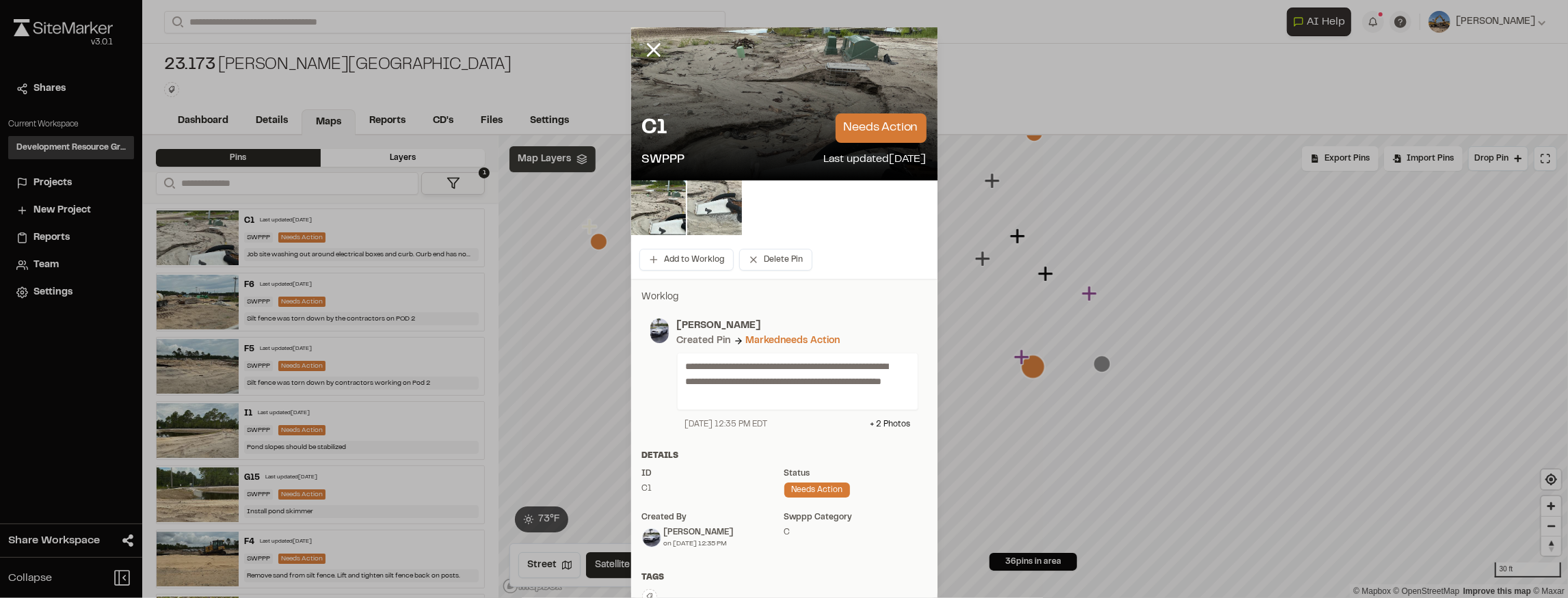
click at [687, 199] on img at bounding box center [714, 208] width 54 height 54
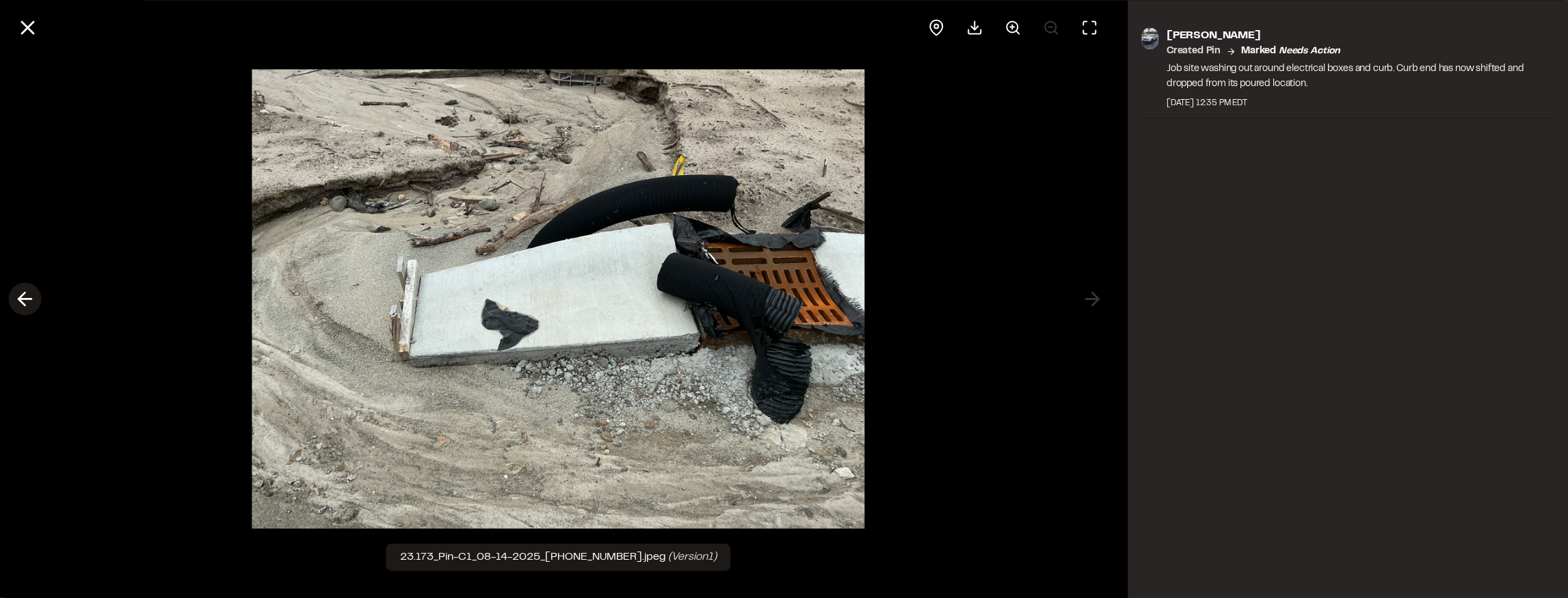
click at [16, 304] on icon at bounding box center [25, 299] width 22 height 23
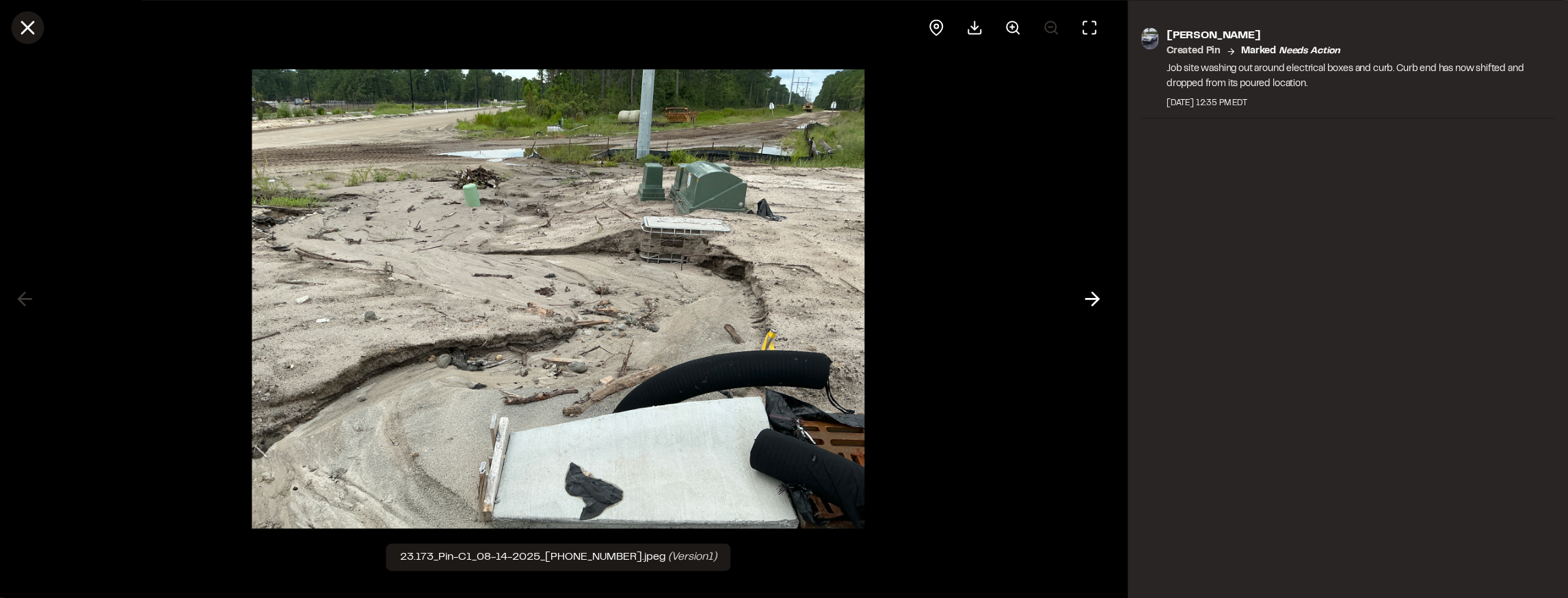
click at [26, 30] on icon at bounding box center [28, 28] width 23 height 23
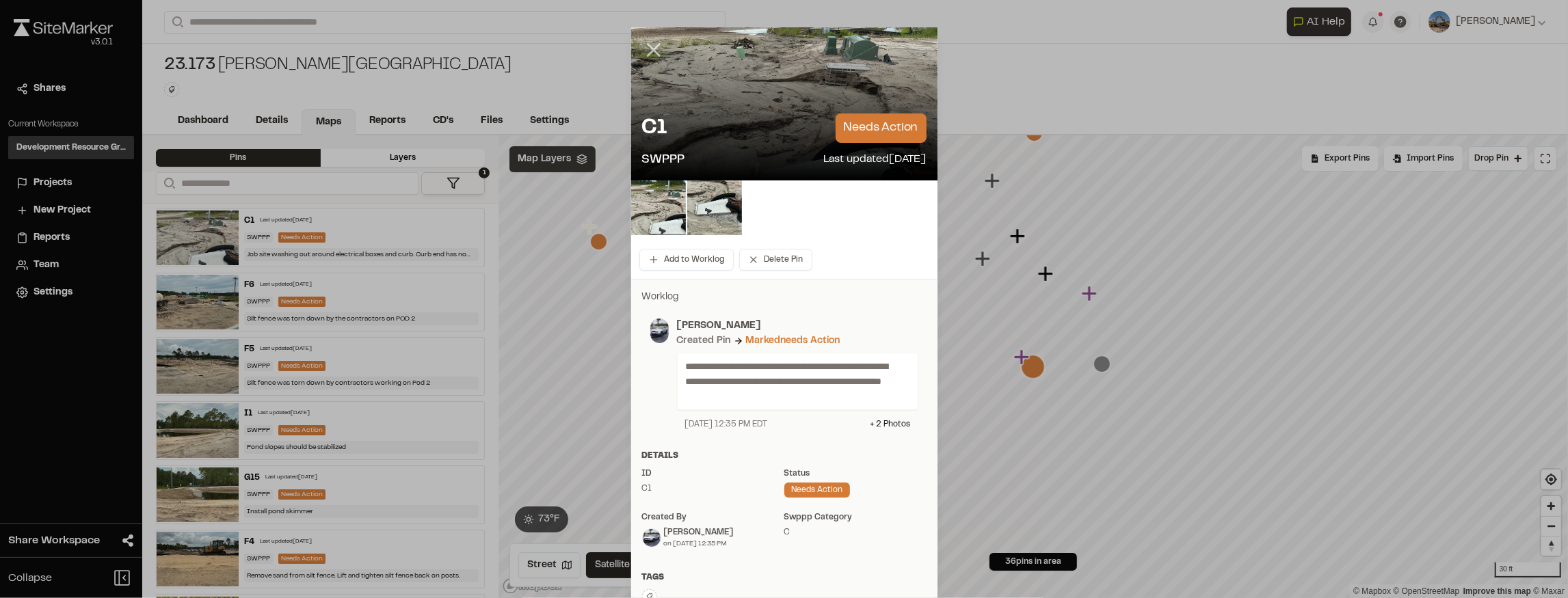
click at [651, 41] on icon at bounding box center [653, 50] width 23 height 23
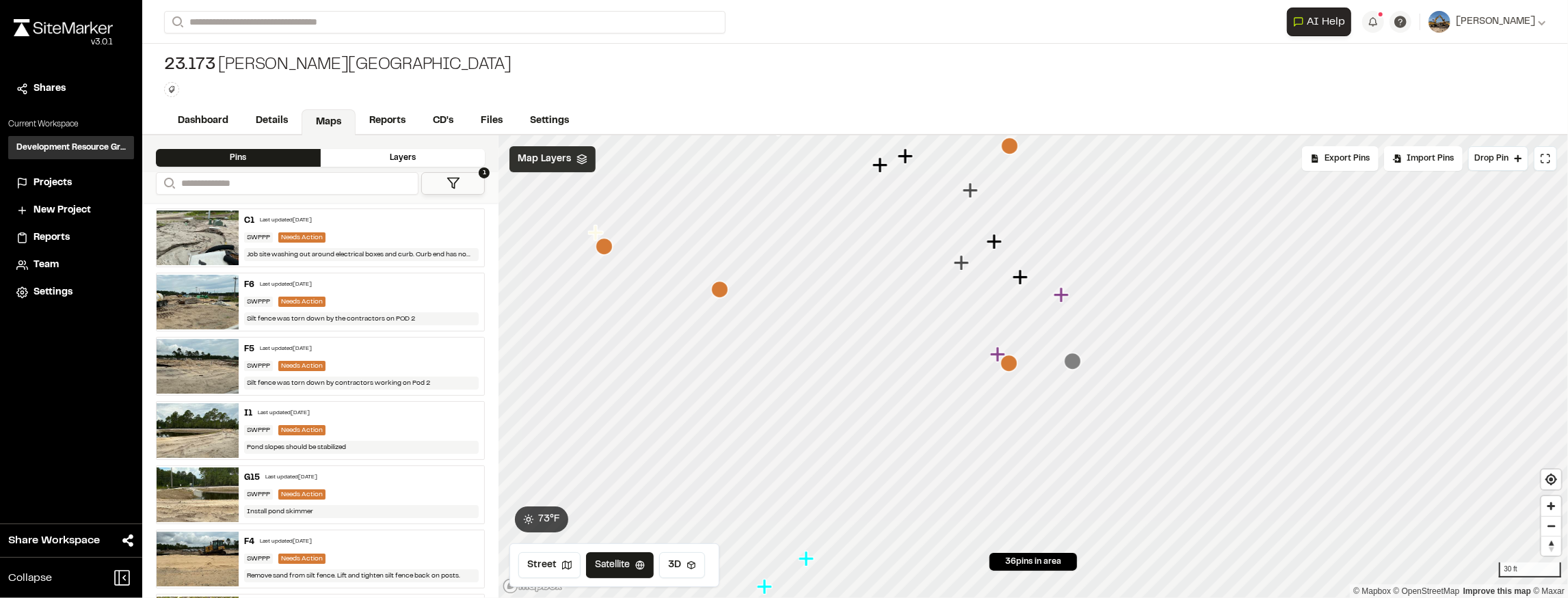
click at [1078, 364] on icon "Map marker" at bounding box center [1073, 361] width 17 height 17
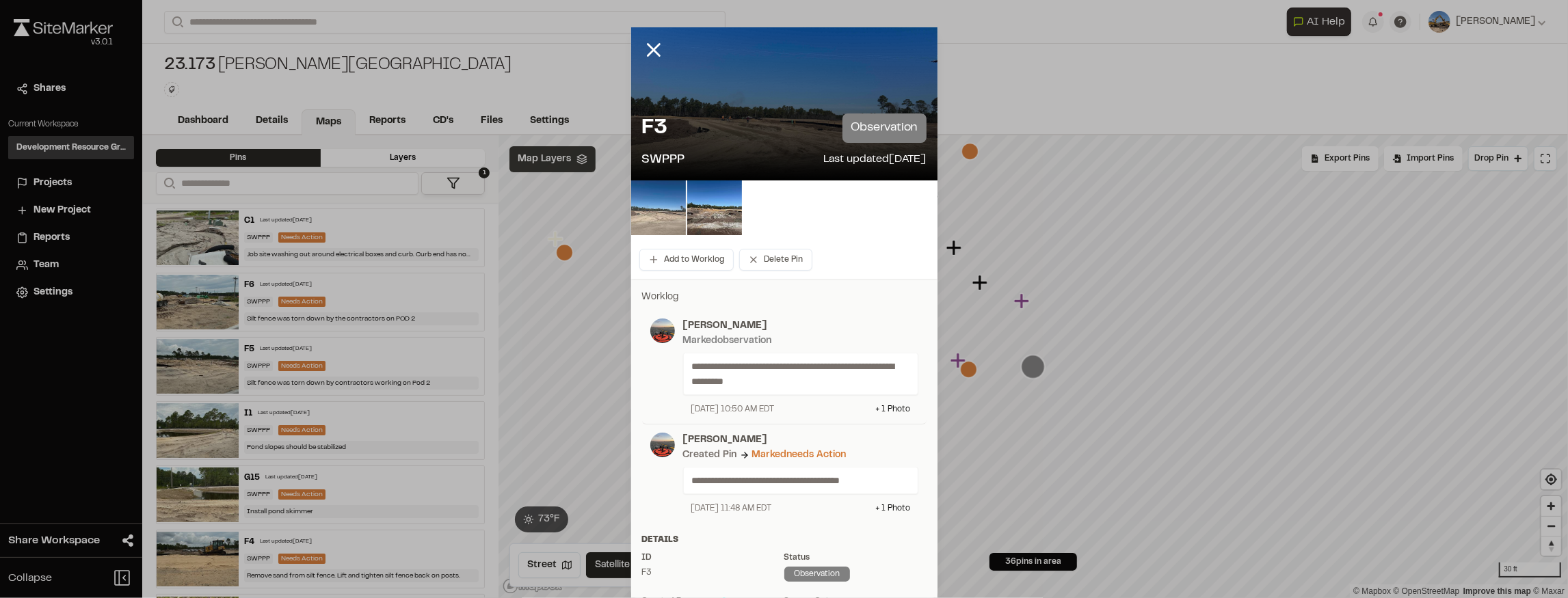
click at [681, 221] on img at bounding box center [658, 208] width 54 height 54
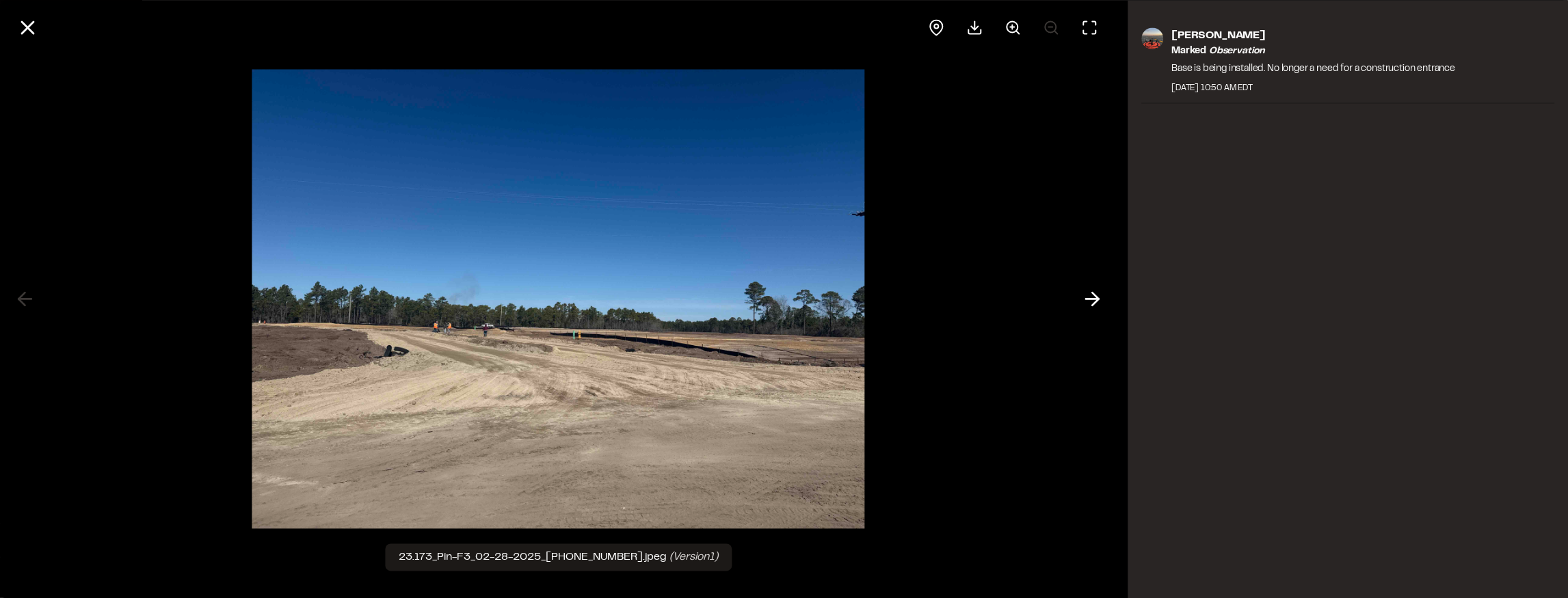
drag, startPoint x: 1093, startPoint y: 302, endPoint x: 1074, endPoint y: 303, distance: 19.0
click at [1093, 302] on icon at bounding box center [1092, 299] width 22 height 23
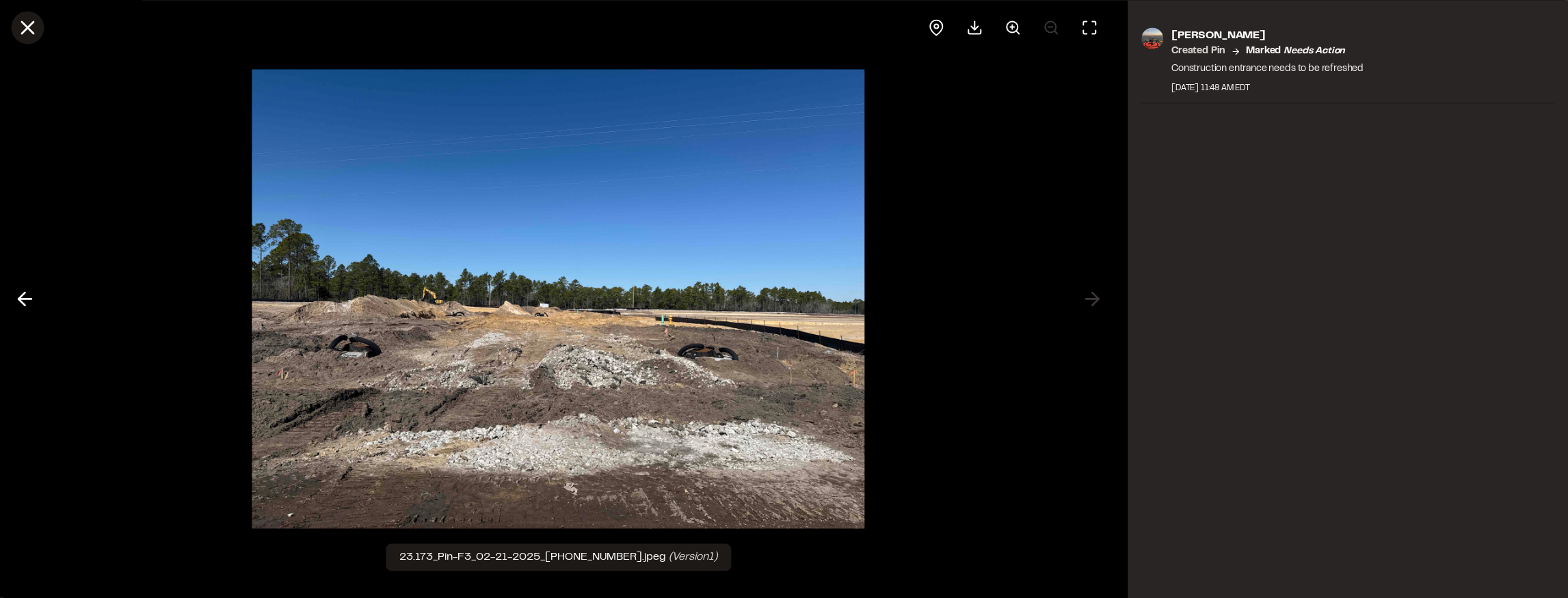
click at [25, 28] on icon at bounding box center [28, 28] width 23 height 23
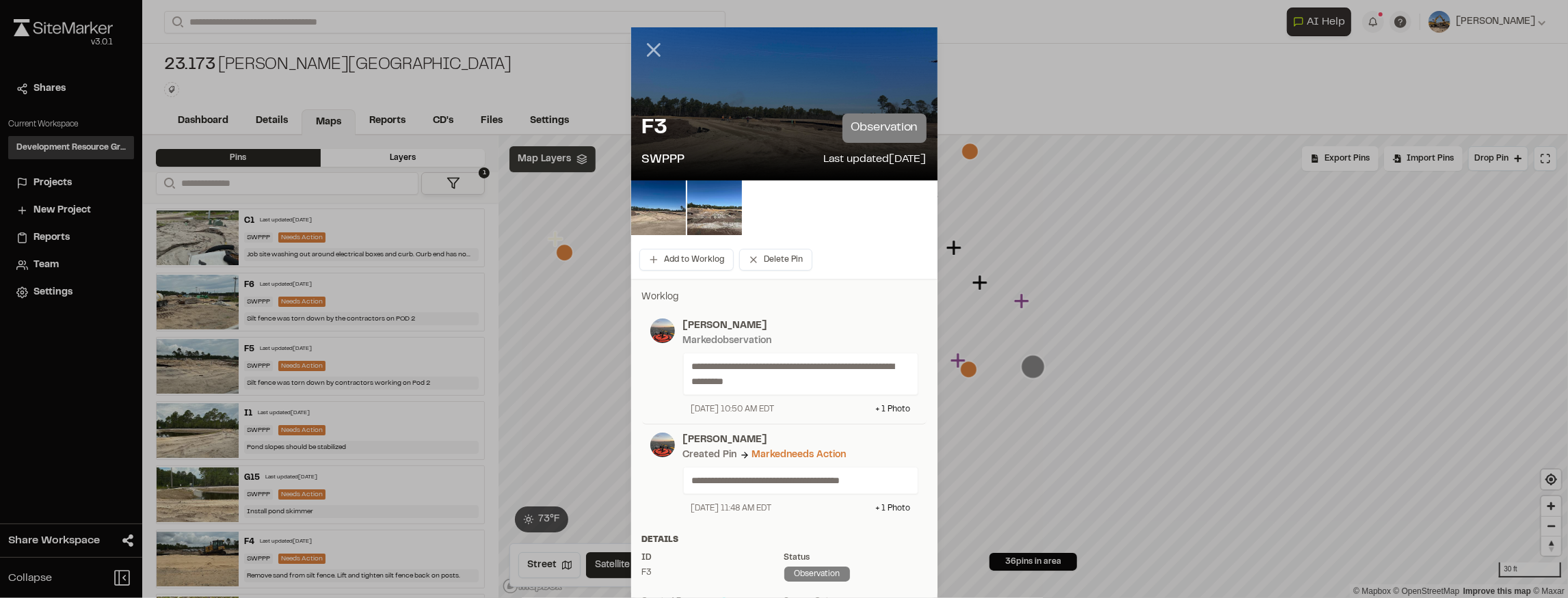
click at [653, 42] on icon at bounding box center [653, 50] width 23 height 23
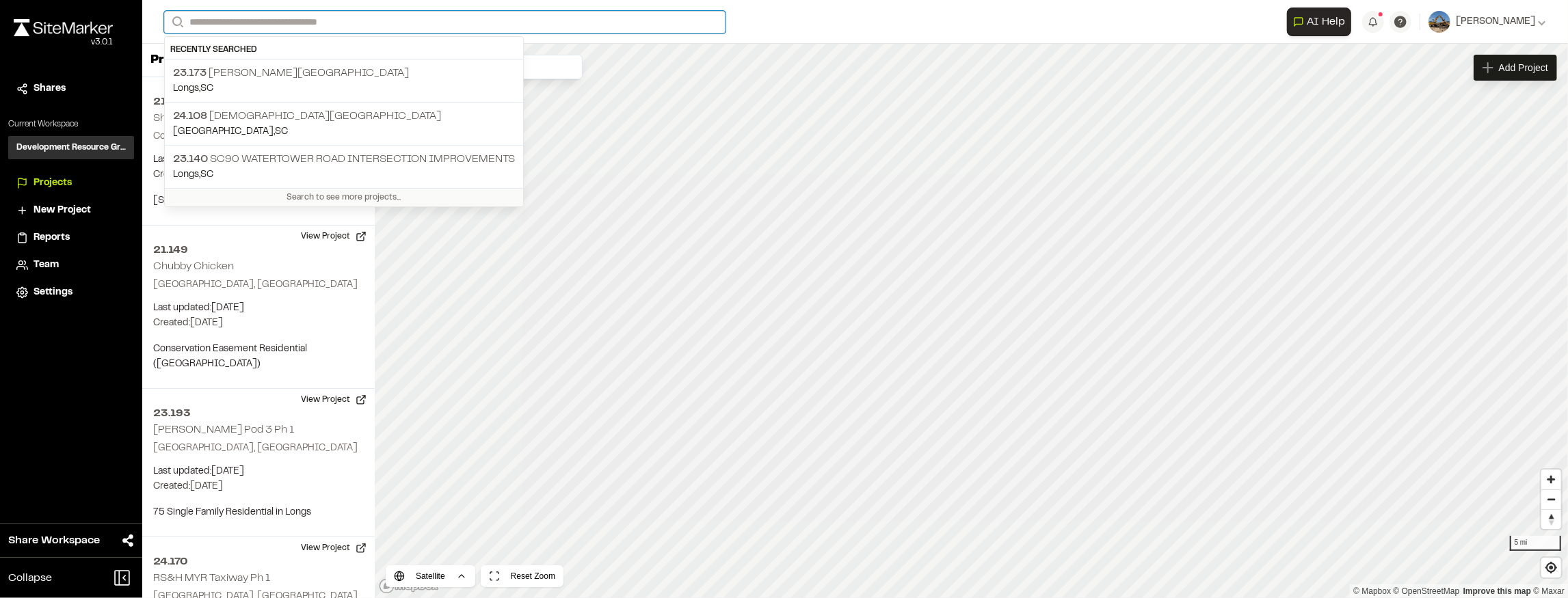
click at [318, 30] on input "Search" at bounding box center [444, 21] width 561 height 22
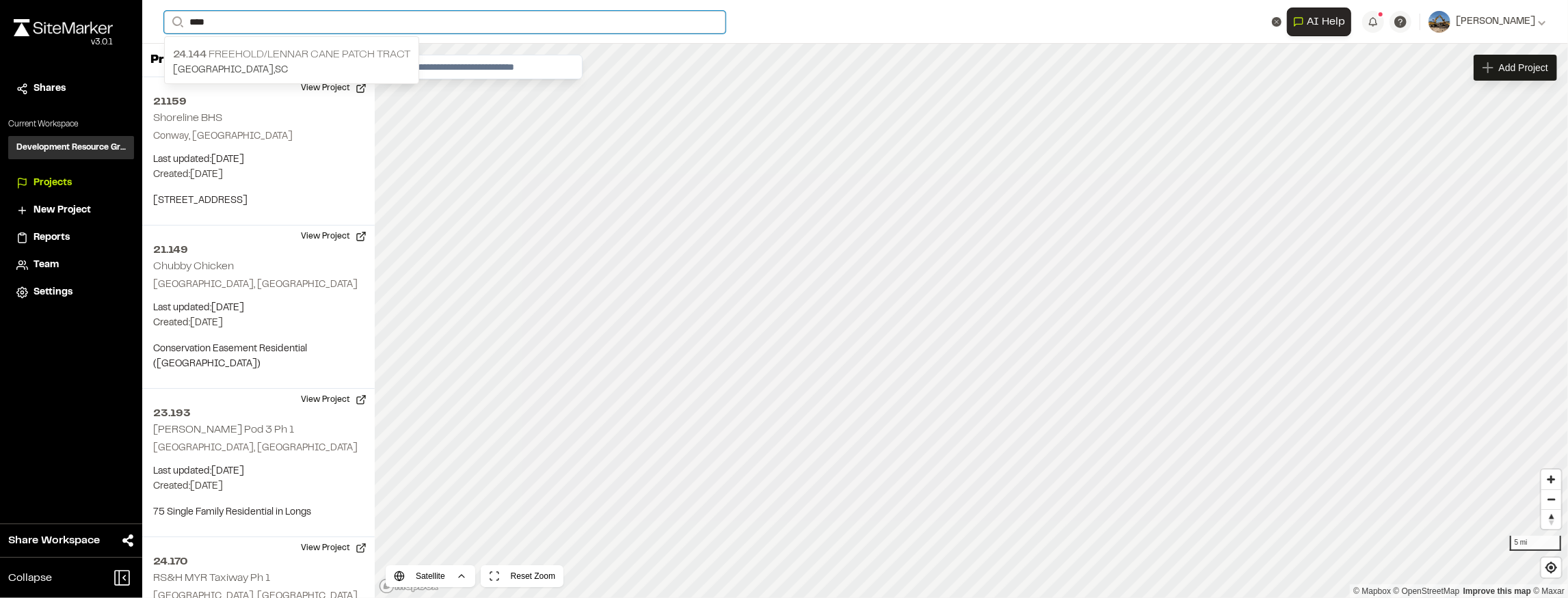
type input "****"
click at [302, 54] on p "24.144 Freehold/Lennar Cane Patch Tract" at bounding box center [292, 54] width 237 height 16
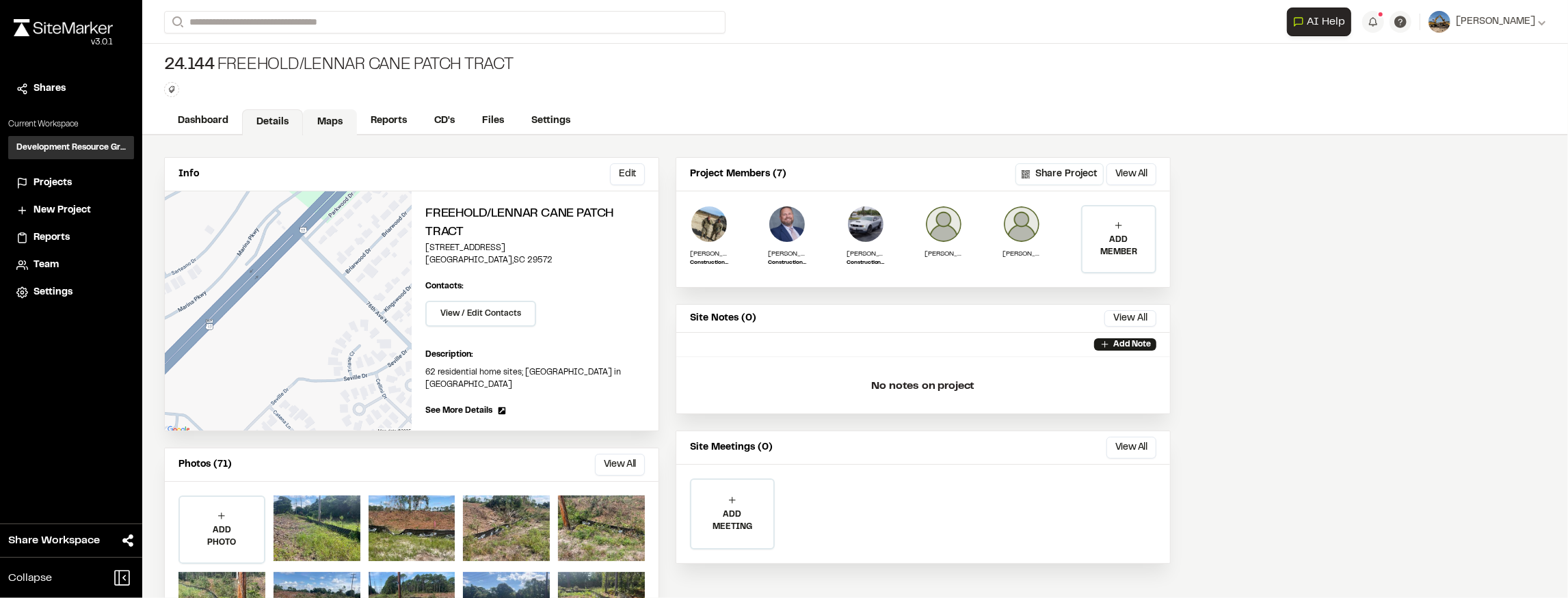
click at [334, 111] on link "Maps" at bounding box center [329, 123] width 54 height 26
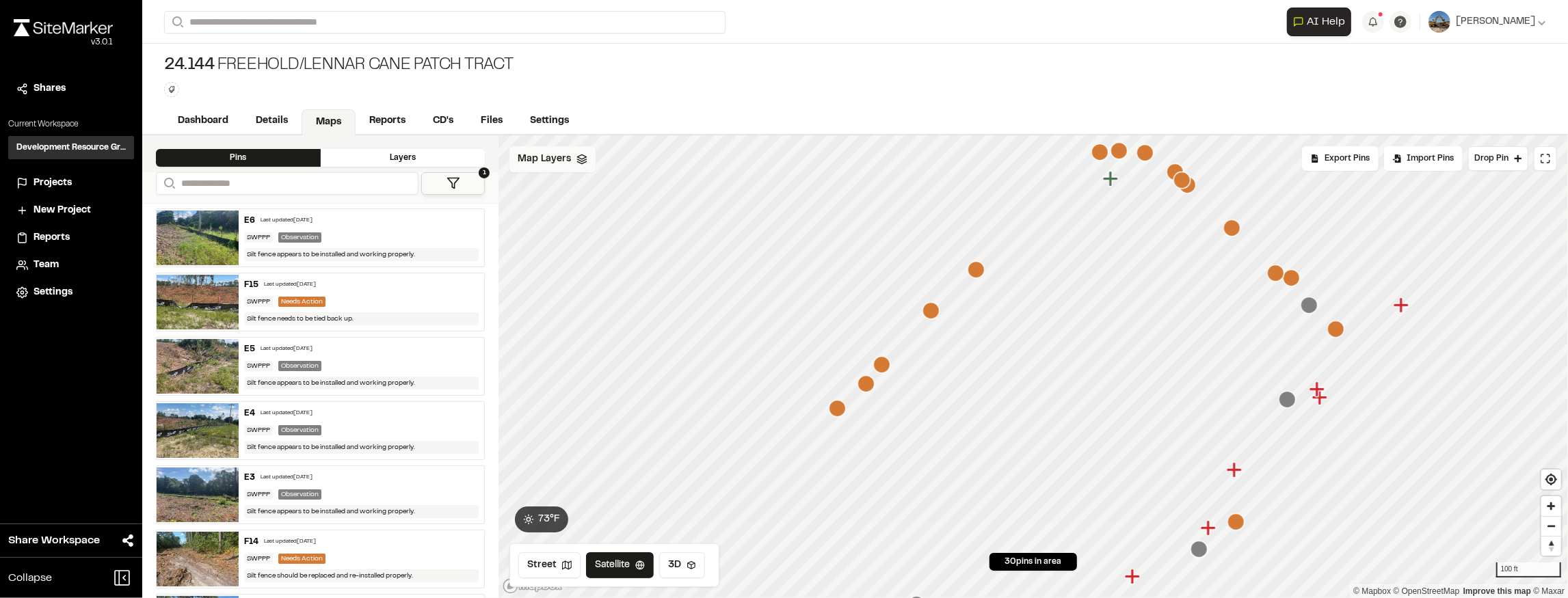
click at [528, 153] on span "Map Layers" at bounding box center [545, 159] width 54 height 15
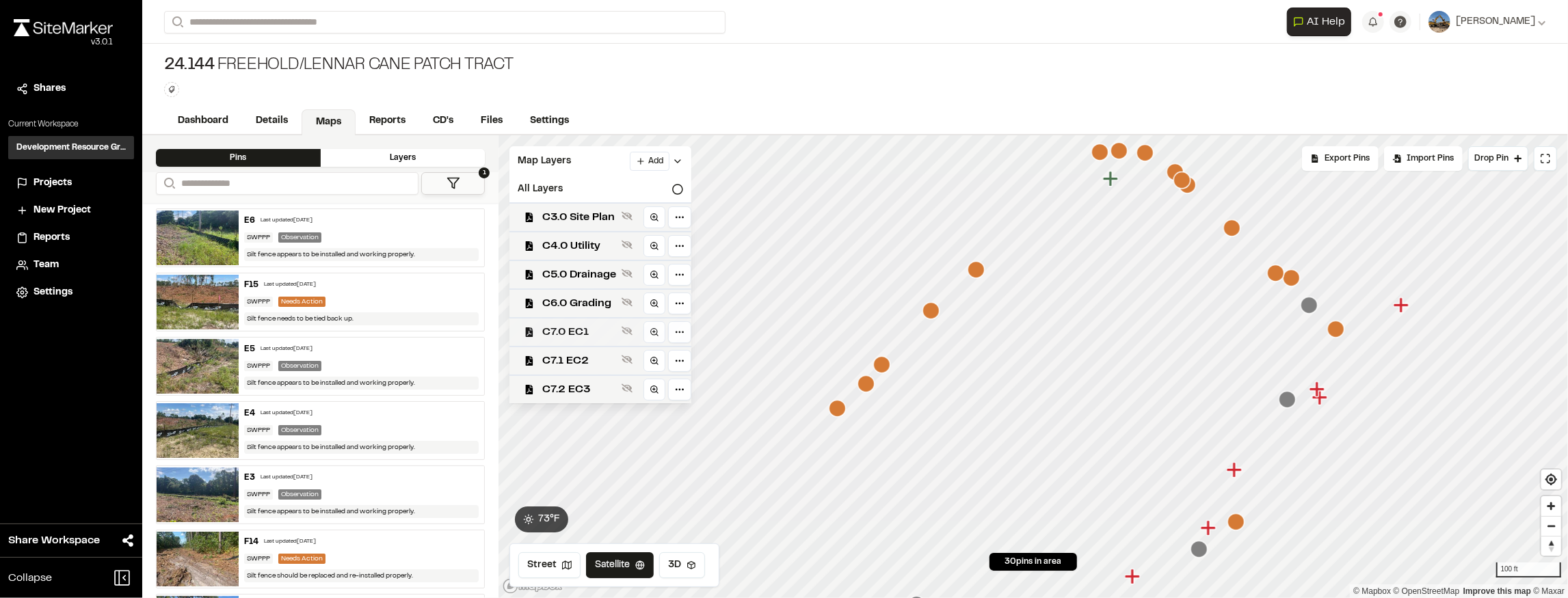
click at [604, 332] on span "C7.0 EC1" at bounding box center [579, 332] width 74 height 16
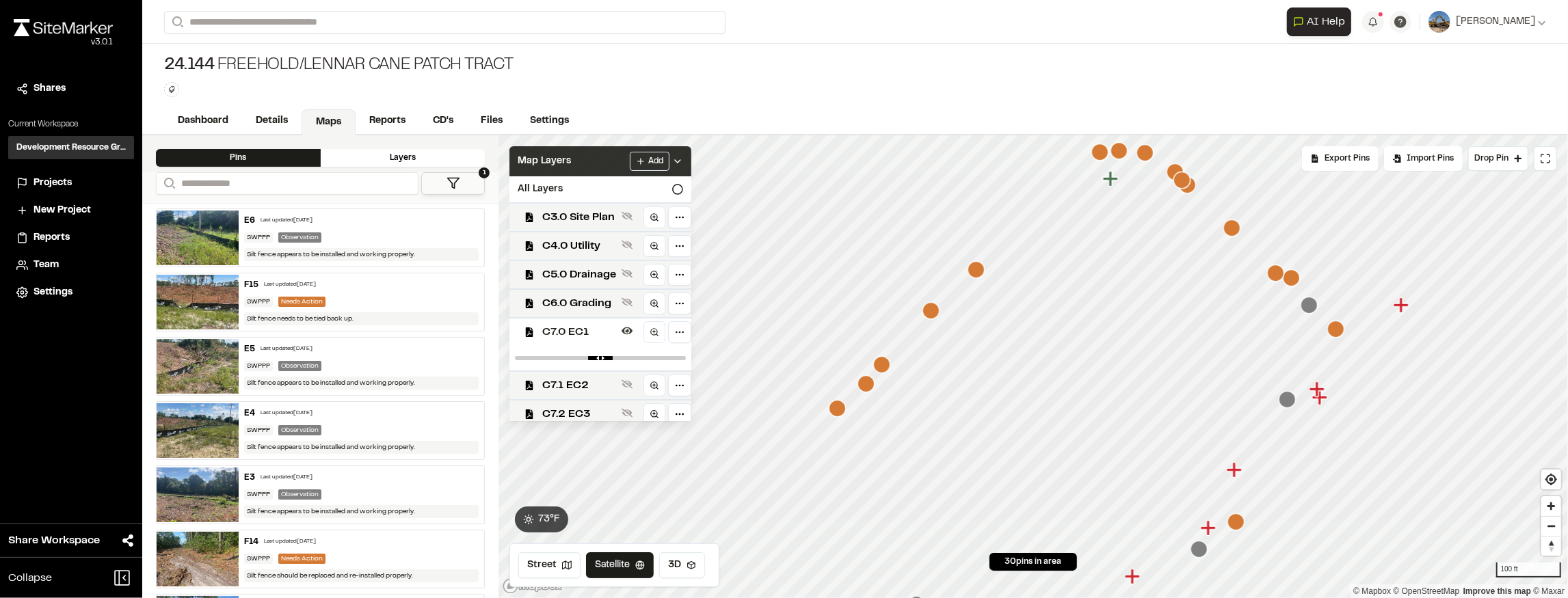
click at [690, 162] on div "Map Layers Add" at bounding box center [600, 161] width 182 height 30
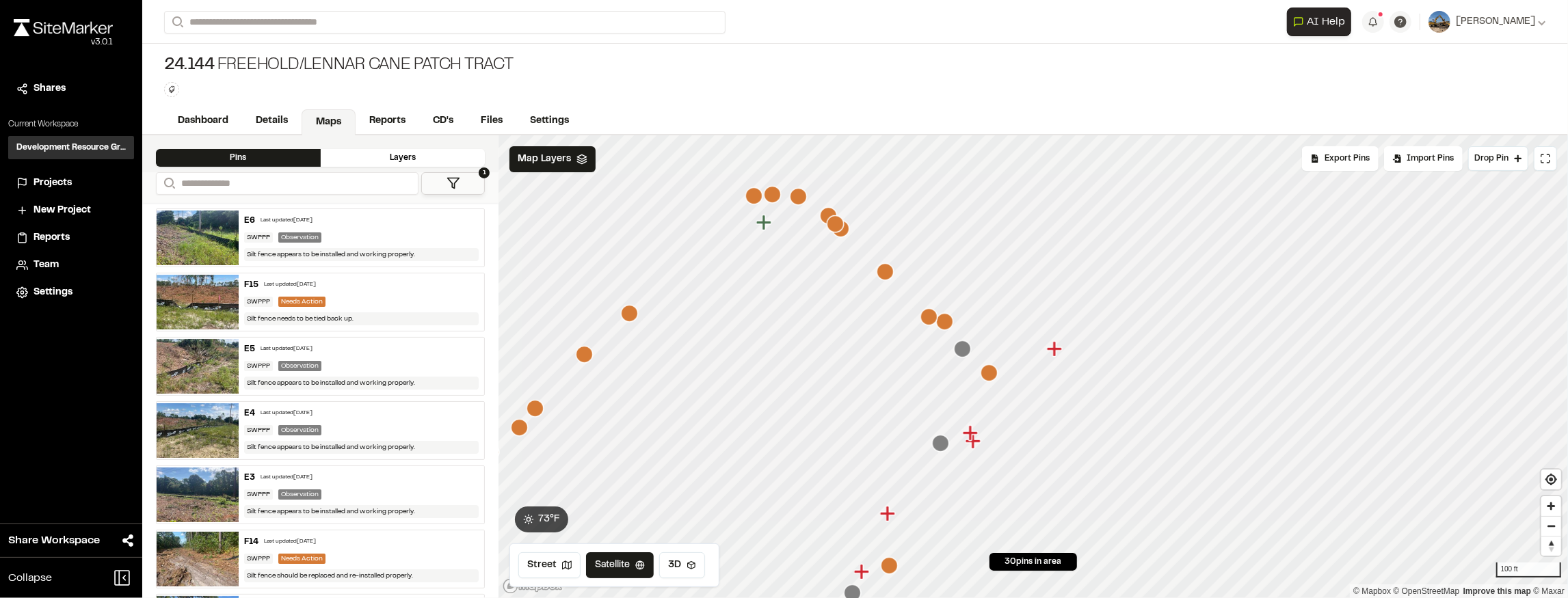
click at [470, 336] on div "**********" at bounding box center [855, 367] width 1426 height 462
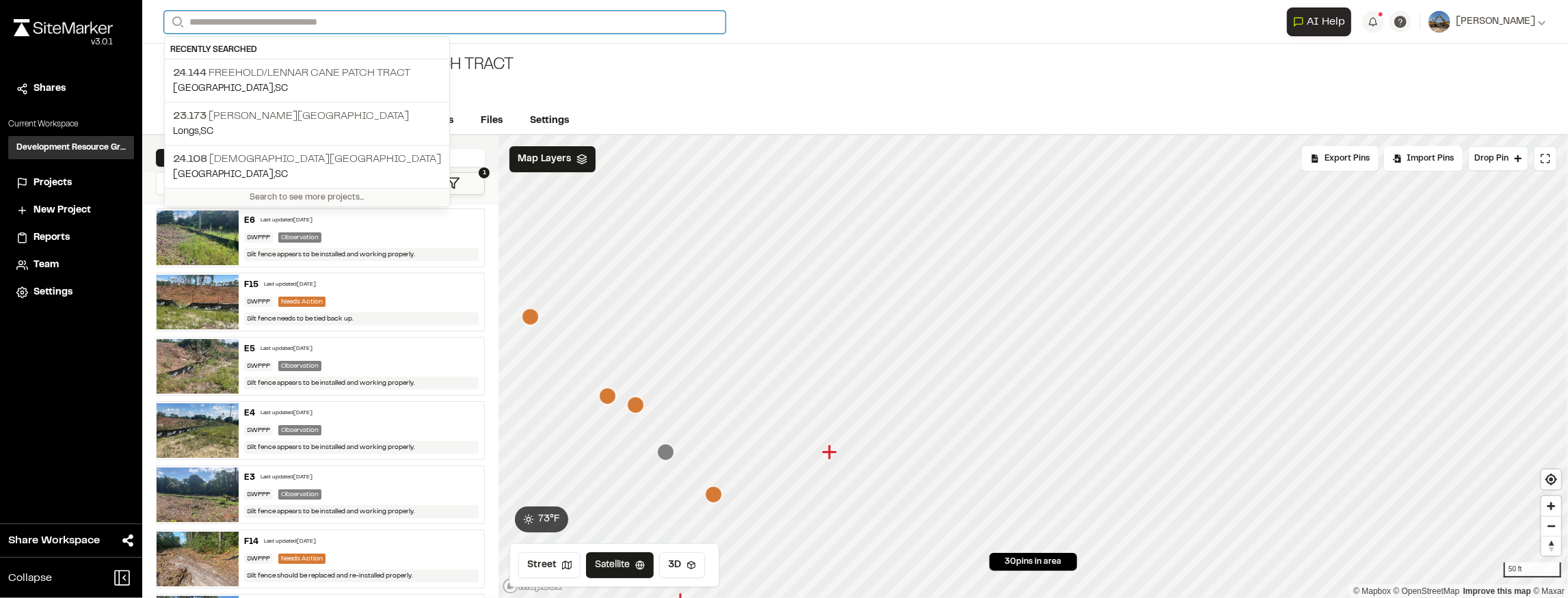
click at [277, 28] on input "Search" at bounding box center [444, 21] width 561 height 22
type input "****"
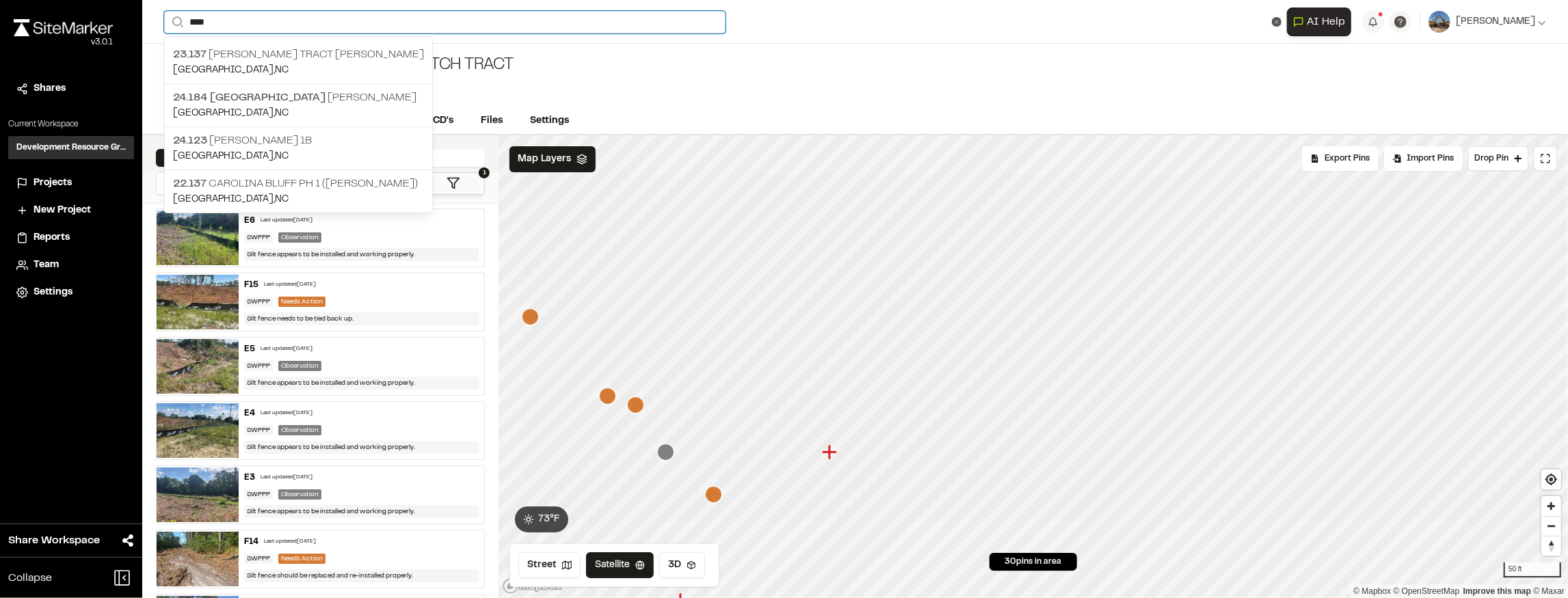
drag, startPoint x: 214, startPoint y: 23, endPoint x: 99, endPoint y: 22, distance: 115.0
click at [99, 22] on div "Close sidebar v 3.0.1 Shares Current Workspace Development Resource Group DR Pr…" at bounding box center [784, 299] width 1568 height 598
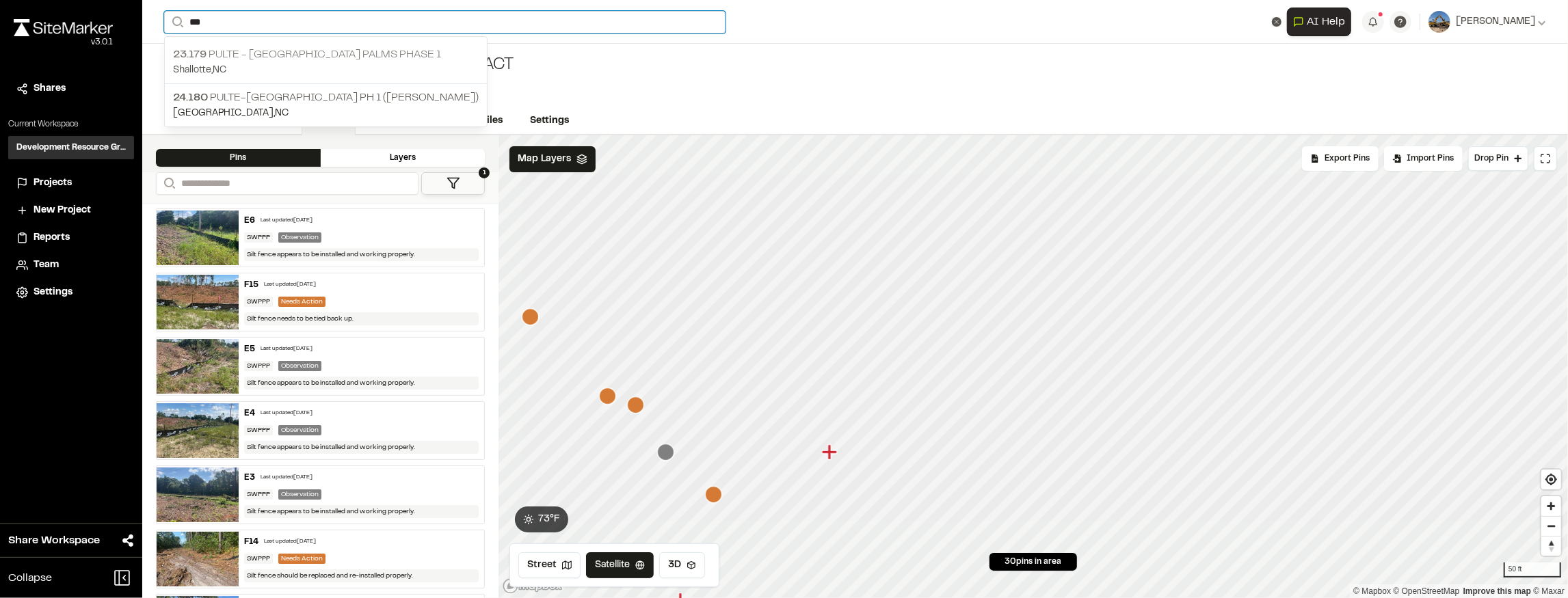
type input "***"
click at [279, 60] on p "23.179 Pulte - Ocean Isle Palms Phase 1" at bounding box center [326, 54] width 306 height 16
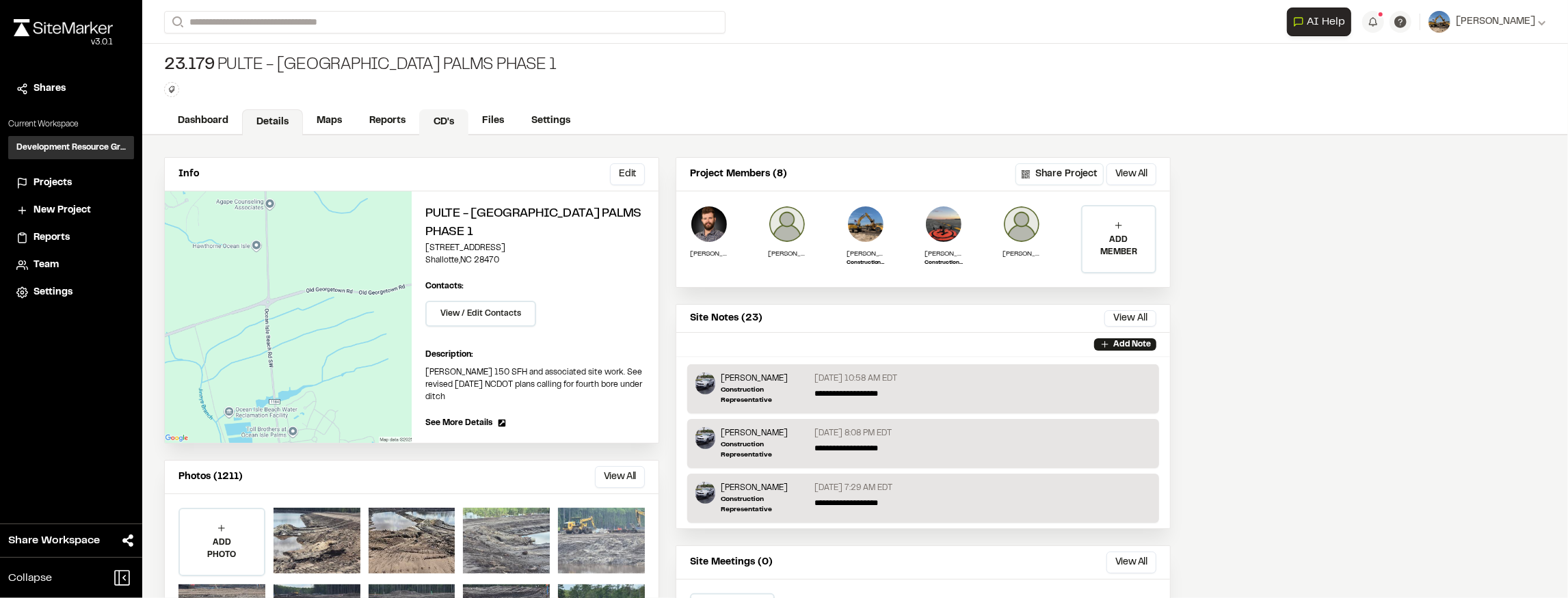
click at [434, 116] on link "CD's" at bounding box center [444, 123] width 49 height 26
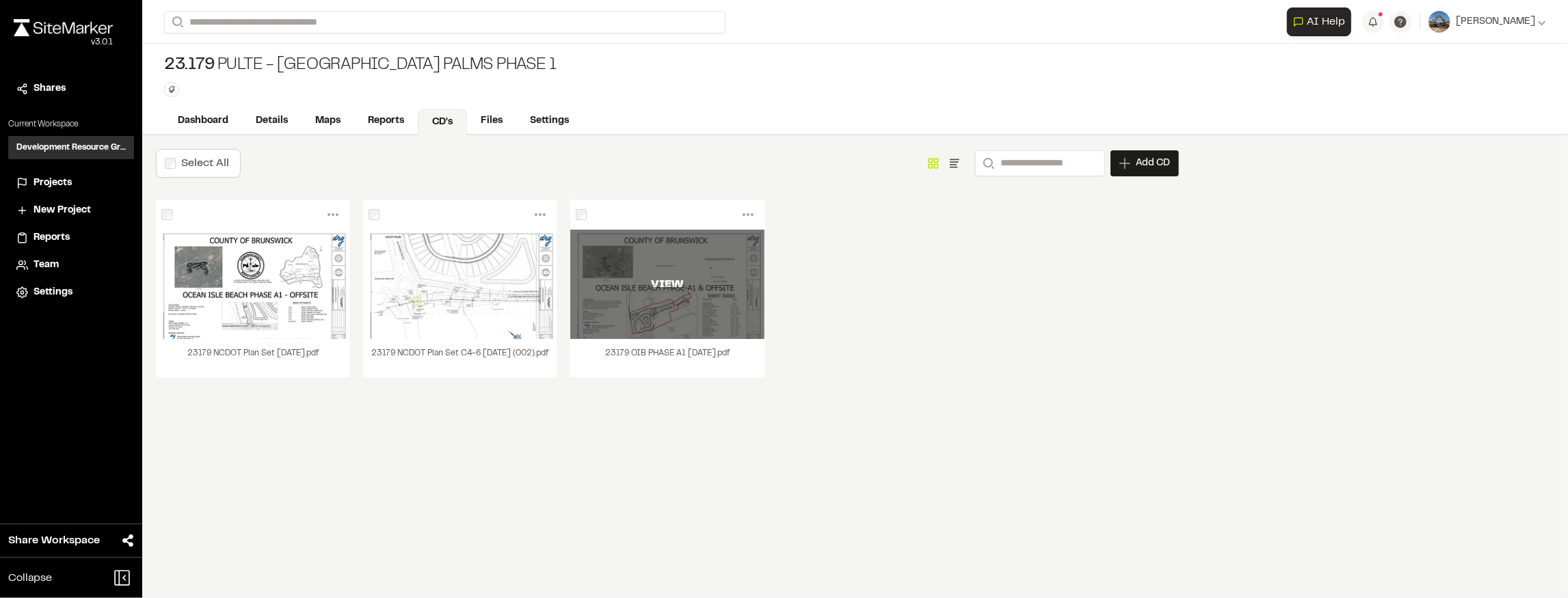
click at [689, 276] on div "VIEW" at bounding box center [666, 284] width 194 height 16
